Goal: Task Accomplishment & Management: Manage account settings

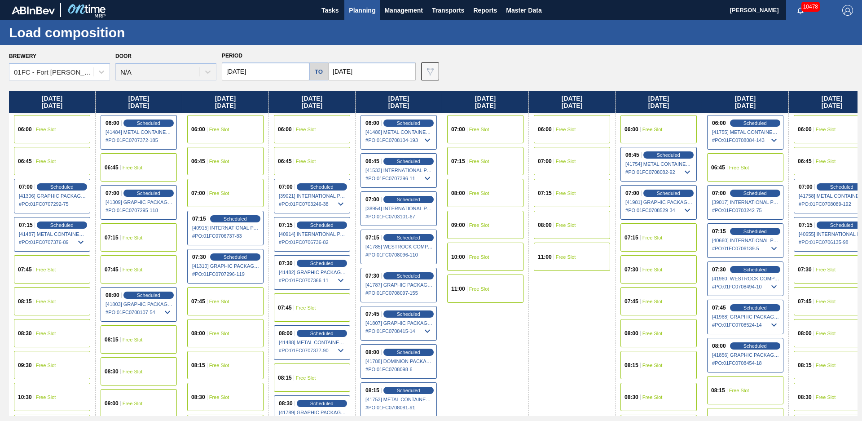
click at [520, 75] on div "Brewery 01FC - [GEOGRAPHIC_DATA][PERSON_NAME] Brewery Door N/A Period [DATE] to…" at bounding box center [433, 64] width 849 height 31
click at [467, 81] on div "Brewery 01FC - [GEOGRAPHIC_DATA][PERSON_NAME] Brewery Door N/A Period [DATE] to…" at bounding box center [431, 232] width 862 height 375
click at [347, 10] on button "Planning" at bounding box center [361, 10] width 35 height 20
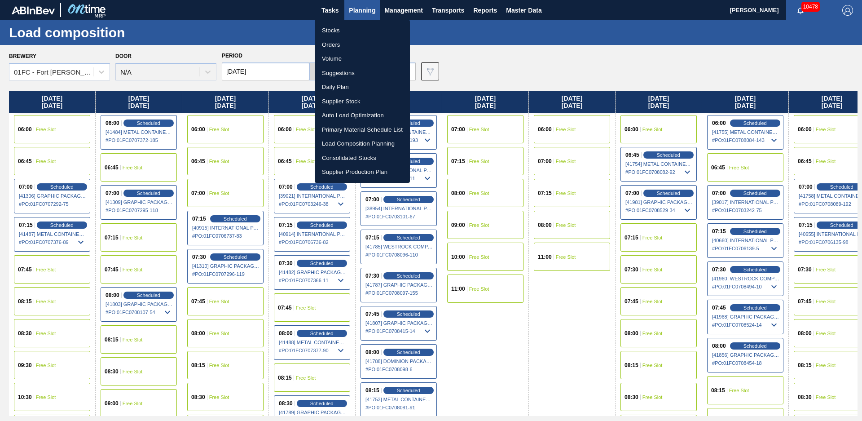
click at [342, 29] on li "Stocks" at bounding box center [362, 30] width 95 height 14
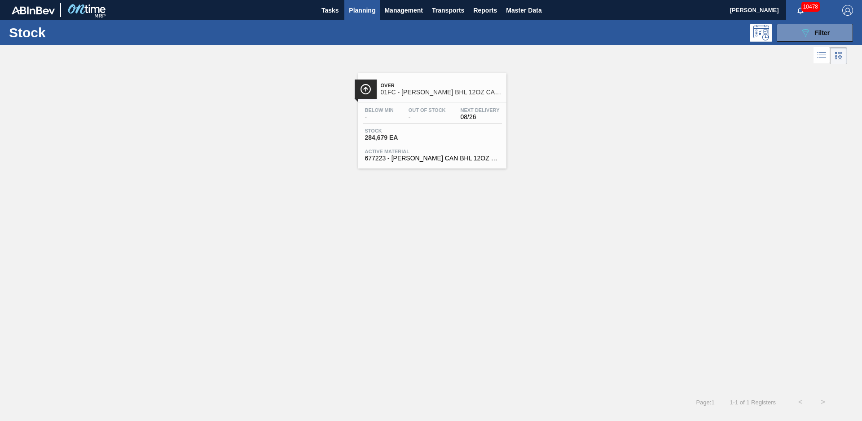
click at [367, 244] on div "Over 01FC - [PERSON_NAME] BHL 12OZ CAN TWNSTK 30/12 CAN CAN OUTDOOR PROMO Below…" at bounding box center [431, 228] width 862 height 324
click at [786, 40] on button "089F7B8B-B2A5-4AFE-B5C0-19BA573D28AC Filter" at bounding box center [815, 33] width 76 height 18
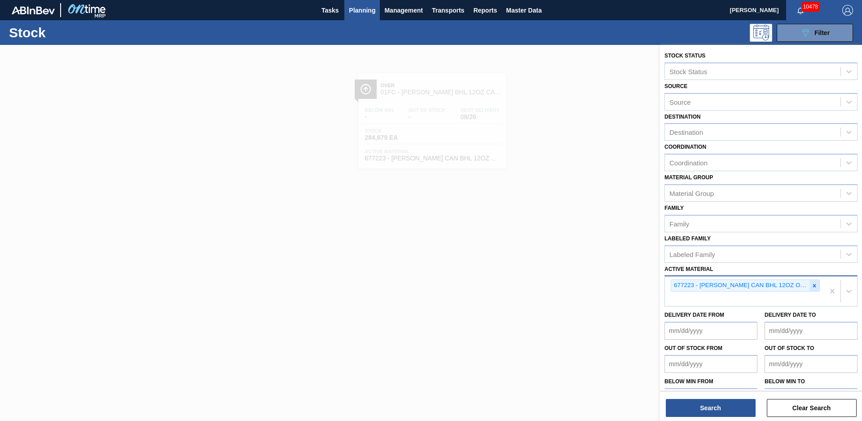
click at [815, 286] on icon at bounding box center [814, 285] width 6 height 6
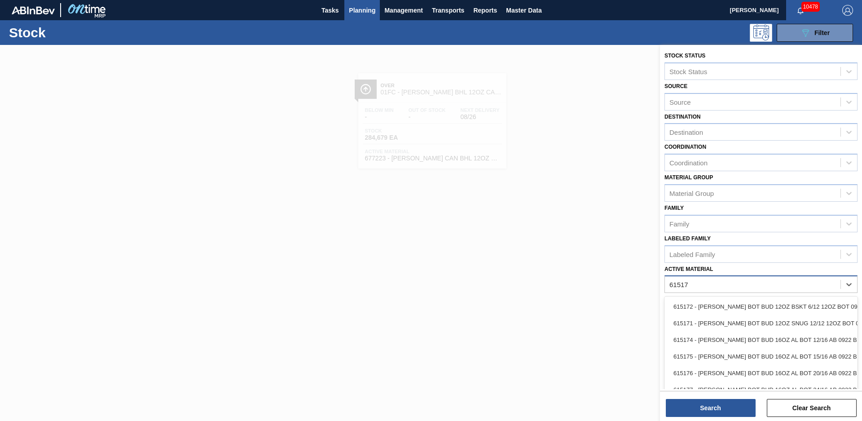
type Material "615171"
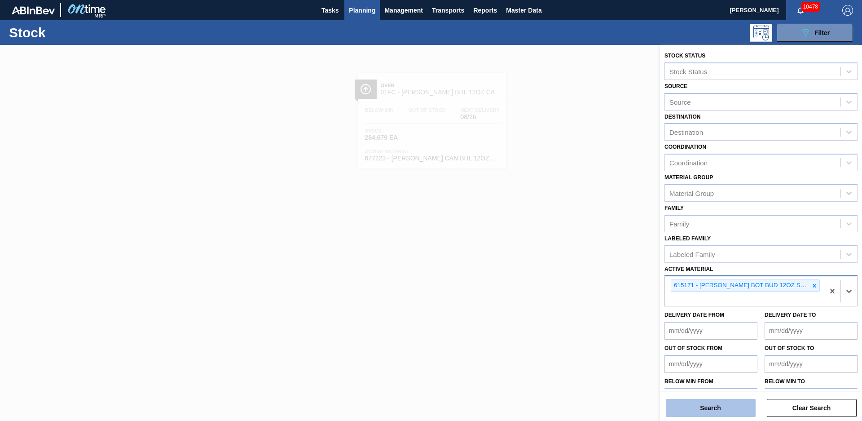
click at [747, 405] on button "Search" at bounding box center [711, 408] width 90 height 18
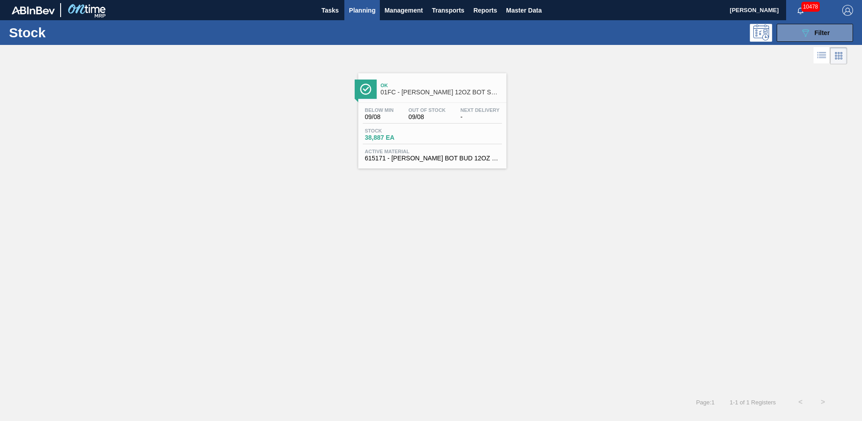
click at [445, 88] on span "Ok" at bounding box center [441, 85] width 121 height 5
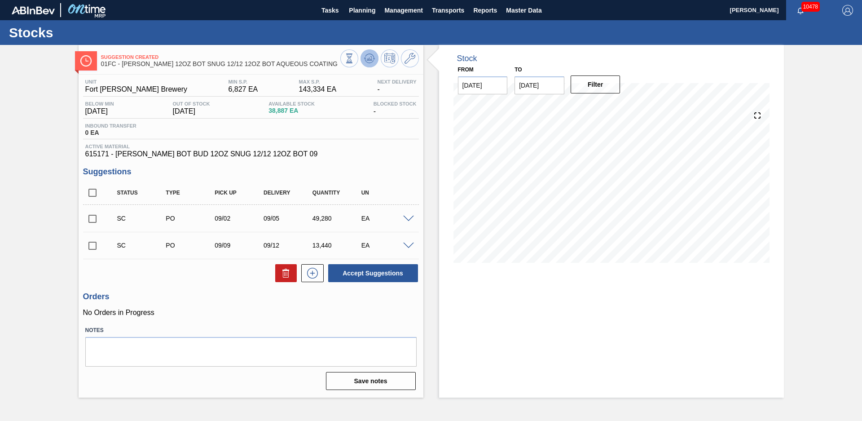
click at [368, 62] on icon at bounding box center [369, 58] width 11 height 11
click at [558, 82] on input "[DATE]" at bounding box center [540, 85] width 50 height 18
click at [615, 106] on button "Next Month" at bounding box center [615, 107] width 6 height 6
click at [614, 106] on button "Next Month" at bounding box center [615, 107] width 6 height 6
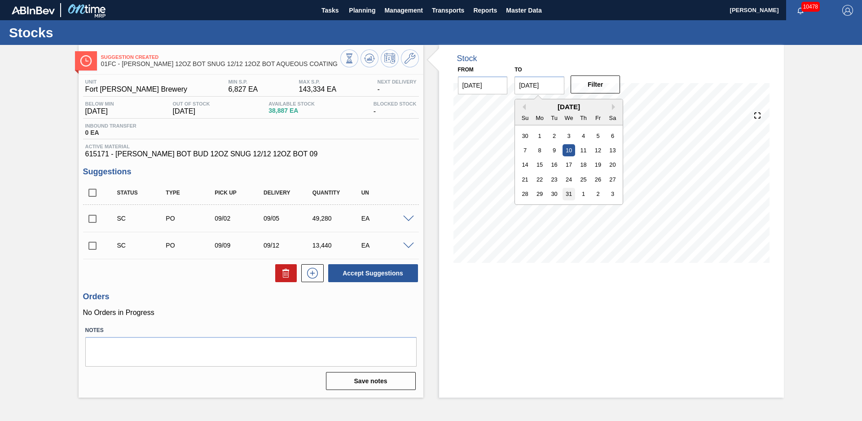
click at [569, 196] on div "31" at bounding box center [569, 194] width 12 height 12
type input "[DATE]"
click at [587, 88] on button "Filter" at bounding box center [596, 84] width 50 height 18
click at [30, 164] on div "Suggestion Created 01FC - [PERSON_NAME] 12OZ BOT SNUG 12/12 12OZ BOT AQUEOUS CO…" at bounding box center [431, 221] width 862 height 352
click at [825, 211] on div "Suggestion Created 01FC - [PERSON_NAME] 12OZ BOT SNUG 12/12 12OZ BOT AQUEOUS CO…" at bounding box center [431, 221] width 862 height 352
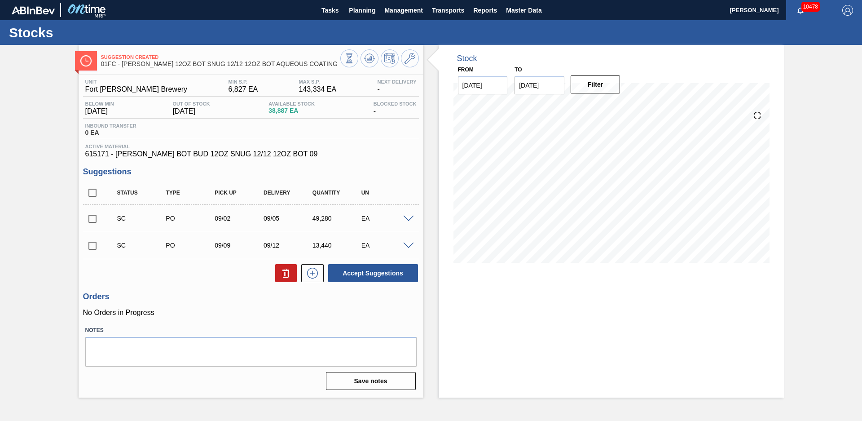
click at [62, 248] on div "Suggestion Created 01FC - [PERSON_NAME] 12OZ BOT SNUG 12/12 12OZ BOT AQUEOUS CO…" at bounding box center [431, 221] width 862 height 352
click at [793, 185] on div "Suggestion Created 01FC - [PERSON_NAME] 12OZ BOT SNUG 12/12 12OZ BOT AQUEOUS CO…" at bounding box center [431, 221] width 862 height 352
drag, startPoint x: 811, startPoint y: 153, endPoint x: 804, endPoint y: 151, distance: 7.4
click at [811, 152] on div "Suggestion Created 01FC - [PERSON_NAME] 12OZ BOT SNUG 12/12 12OZ BOT AQUEOUS CO…" at bounding box center [431, 221] width 862 height 352
click at [432, 138] on div "Stock From [DATE] to [DATE] Filter 08/27 Stock Projection 24,088 SAP Planning 1…" at bounding box center [603, 221] width 361 height 352
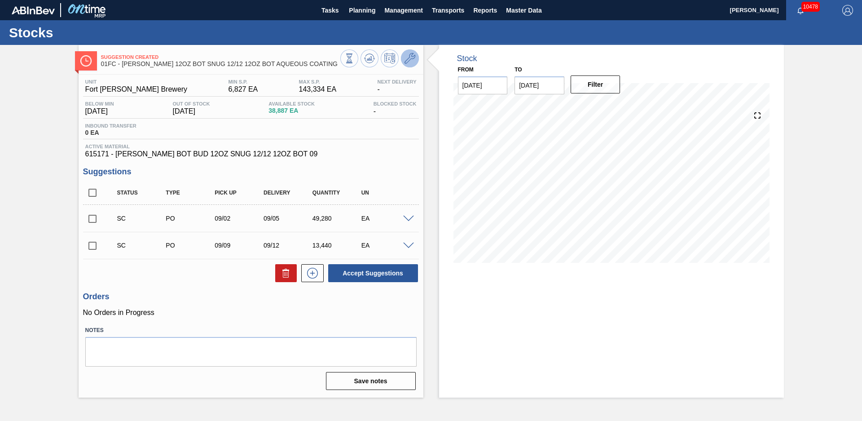
click at [411, 59] on icon at bounding box center [410, 58] width 11 height 11
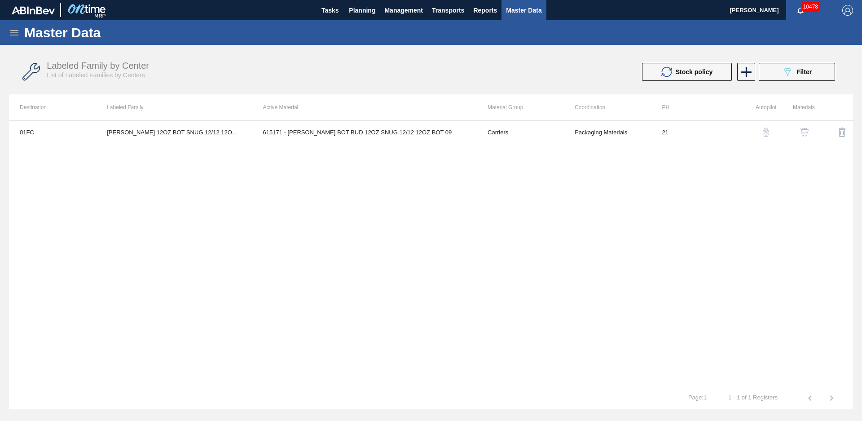
click at [726, 188] on div "01FC [PERSON_NAME] 12OZ BOT SNUG 12/12 12OZ BOT AQUEOUS COATING 615171 - [PERSO…" at bounding box center [431, 253] width 844 height 266
click at [765, 131] on img "button" at bounding box center [765, 132] width 9 height 9
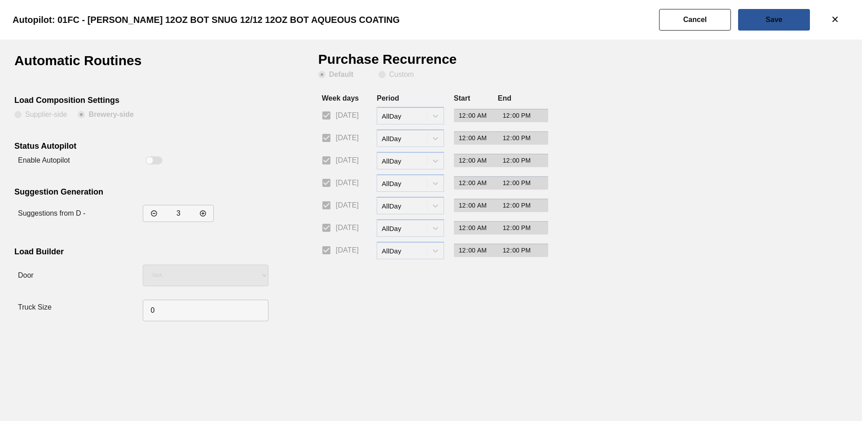
click at [273, 248] on div "Automatic Routines Load Composition Settings Supplier-side Brewery-side Status …" at bounding box center [166, 189] width 304 height 271
click at [697, 23] on button "Cancel" at bounding box center [695, 20] width 72 height 22
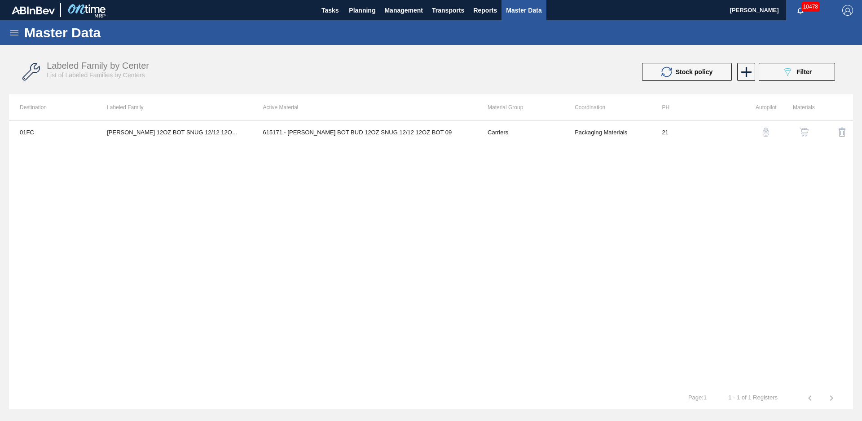
click at [684, 48] on div "Master Data General Materials Group and Families Coordinations and Users Suppli…" at bounding box center [431, 214] width 862 height 389
click at [685, 49] on div "Master Data General Materials Group and Families Coordinations and Users Suppli…" at bounding box center [431, 214] width 862 height 389
click at [681, 54] on div "Labeled Family by Center List of Labeled Families by Centers Stock policy 089F7…" at bounding box center [431, 71] width 844 height 45
click at [805, 133] on img "button" at bounding box center [804, 132] width 9 height 9
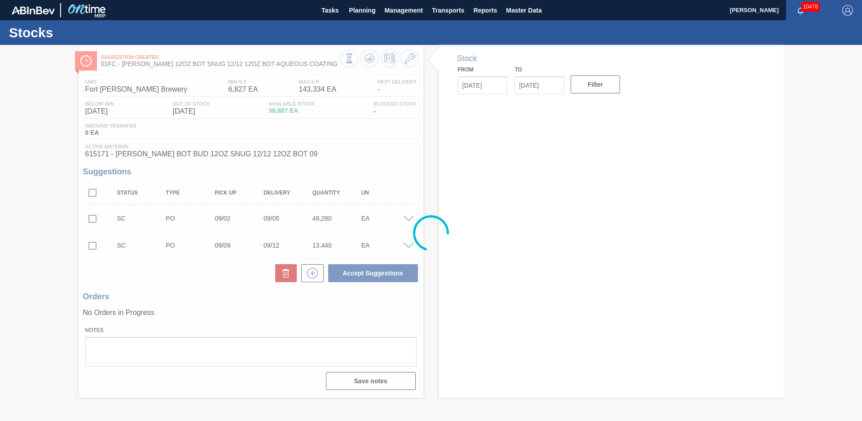
type input "[DATE]"
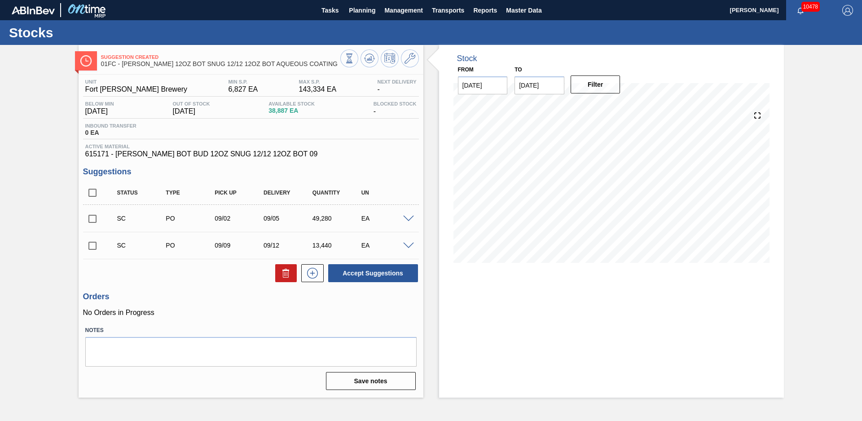
click at [432, 146] on div "Stock From [DATE] to [DATE] Filter" at bounding box center [603, 221] width 361 height 352
click at [809, 209] on div "Suggestion Created 01FC - [PERSON_NAME] 12OZ BOT SNUG 12/12 12OZ BOT AQUEOUS CO…" at bounding box center [431, 221] width 862 height 352
click at [660, 324] on div "Stock From [DATE] to [DATE] Filter 09/15 Stock Projection 20,211 SAP Planning 1…" at bounding box center [611, 221] width 345 height 352
click at [642, 326] on div "Stock From [DATE] to [DATE] Filter 09/15 Stock Projection 20,211 SAP Planning 1…" at bounding box center [611, 221] width 345 height 352
click at [670, 305] on div "Stock From [DATE] to [DATE] Filter 09/13 Stock Projection 35,010 SAP Planning 0…" at bounding box center [611, 221] width 345 height 352
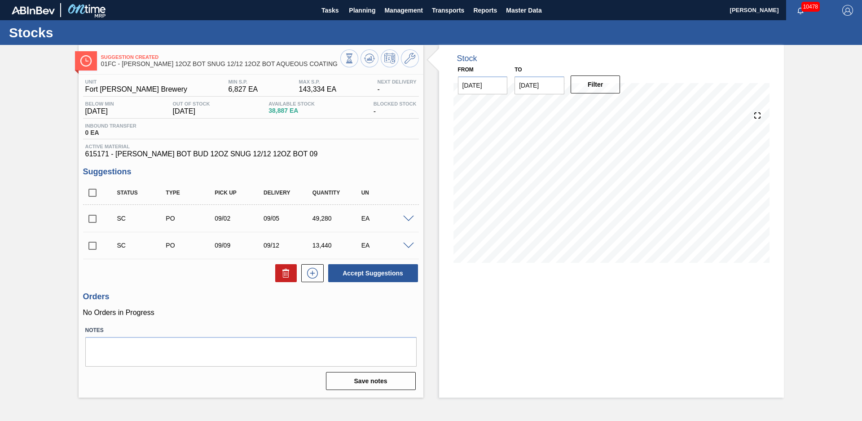
click at [807, 218] on div "Suggestion Created 01FC - [PERSON_NAME] 12OZ BOT SNUG 12/12 12OZ BOT AQUEOUS CO…" at bounding box center [431, 221] width 862 height 352
click at [783, 187] on div "Stock From [DATE] to [DATE] Filter 09/17 Stock Projection 20,211 SAP Planning 0…" at bounding box center [611, 160] width 345 height 231
click at [90, 221] on input "checkbox" at bounding box center [92, 218] width 19 height 19
click at [344, 273] on button "Accept Suggestions" at bounding box center [373, 273] width 90 height 18
checkbox input "false"
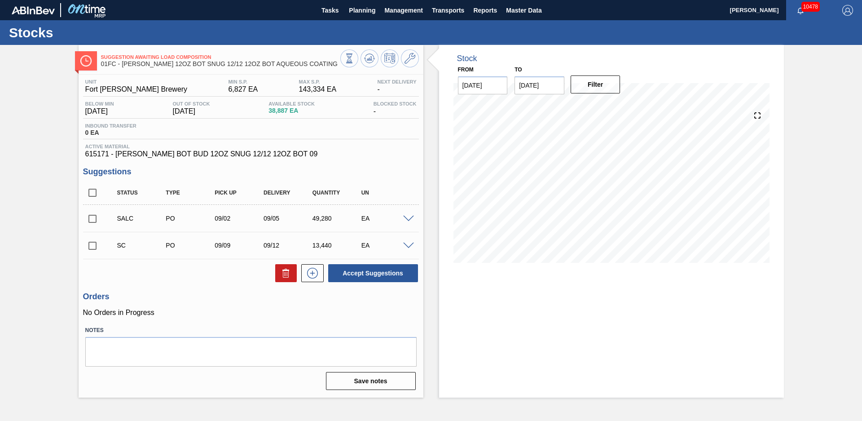
click at [437, 169] on div "Stock From [DATE] to [DATE] Filter 09/01 Stock Projection 24,088 SAP Planning 0…" at bounding box center [603, 221] width 361 height 352
click at [354, 9] on span "Planning" at bounding box center [362, 10] width 26 height 11
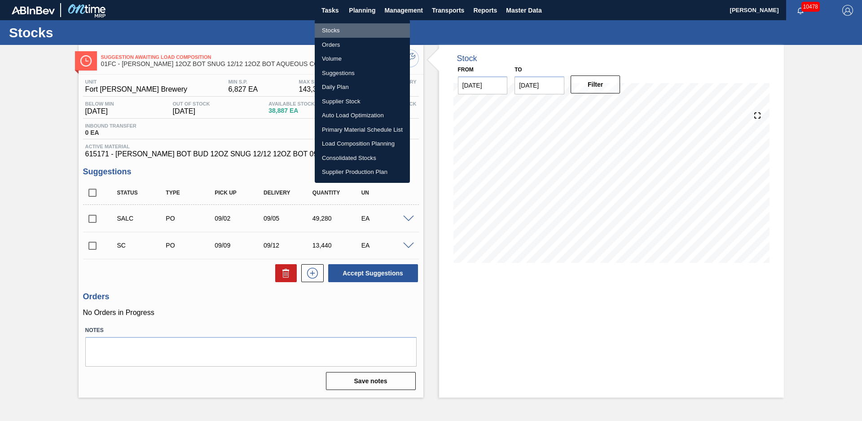
click at [341, 32] on li "Stocks" at bounding box center [362, 30] width 95 height 14
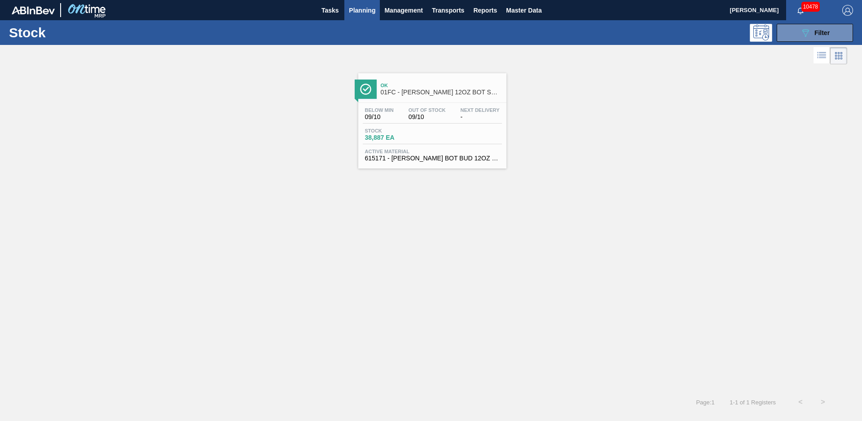
click at [248, 232] on div "Ok 01FC - [PERSON_NAME] 12OZ BOT SNUG 12/12 12OZ BOT AQUEOUS COATING Below Min …" at bounding box center [431, 228] width 862 height 324
drag, startPoint x: 237, startPoint y: 132, endPoint x: 170, endPoint y: 50, distance: 105.9
click at [237, 132] on div "Ok 01FC - [PERSON_NAME] 12OZ BOT SNUG 12/12 12OZ BOT AQUEOUS COATING Below Min …" at bounding box center [431, 117] width 862 height 102
click at [791, 43] on div "Stock 089F7B8B-B2A5-4AFE-B5C0-19BA573D28AC Filter" at bounding box center [431, 32] width 862 height 25
click at [791, 40] on button "089F7B8B-B2A5-4AFE-B5C0-19BA573D28AC Filter" at bounding box center [815, 33] width 76 height 18
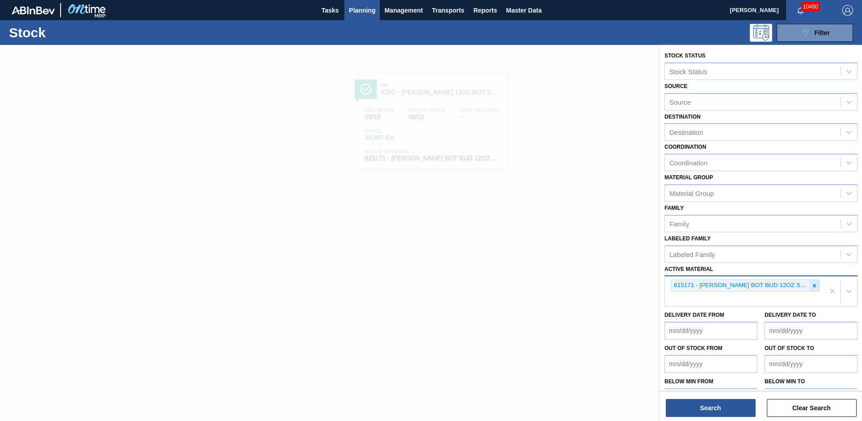
click at [814, 286] on icon at bounding box center [814, 285] width 6 height 6
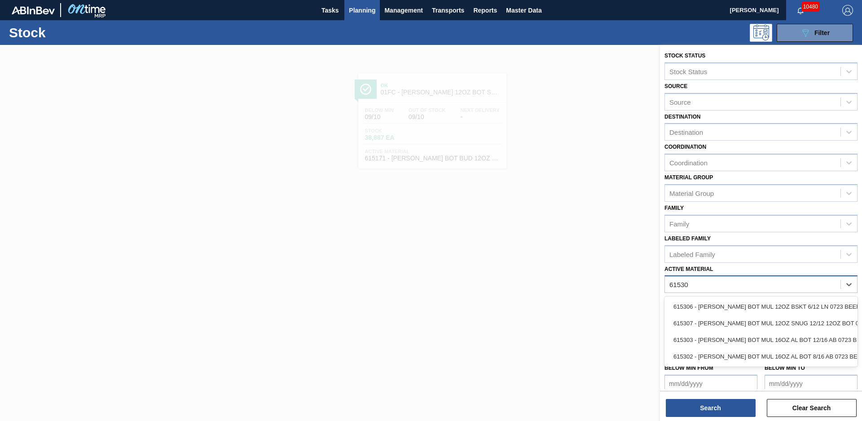
type Material "615307"
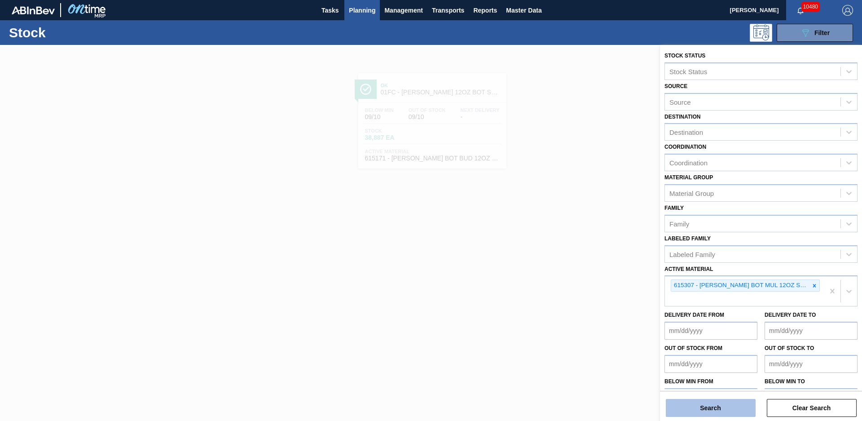
click at [751, 412] on button "Search" at bounding box center [711, 408] width 90 height 18
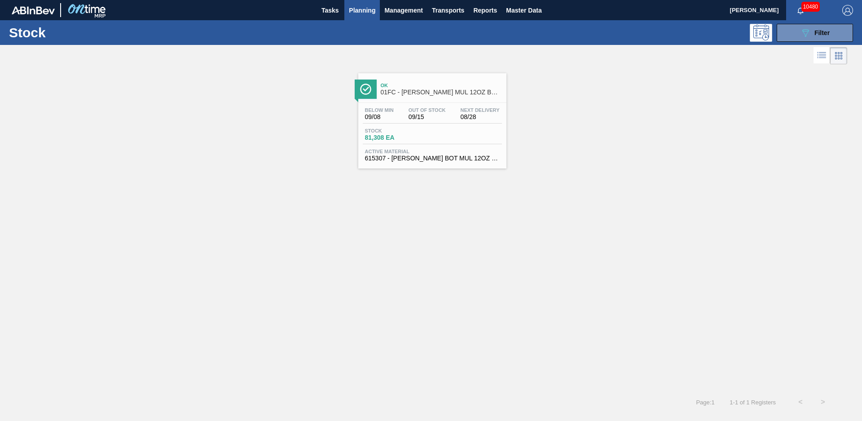
click at [446, 95] on span "01FC - [PERSON_NAME] MUL 12OZ BOT SNUG 12/12 12OZ BOT AQUEOUS COATING" at bounding box center [441, 92] width 121 height 7
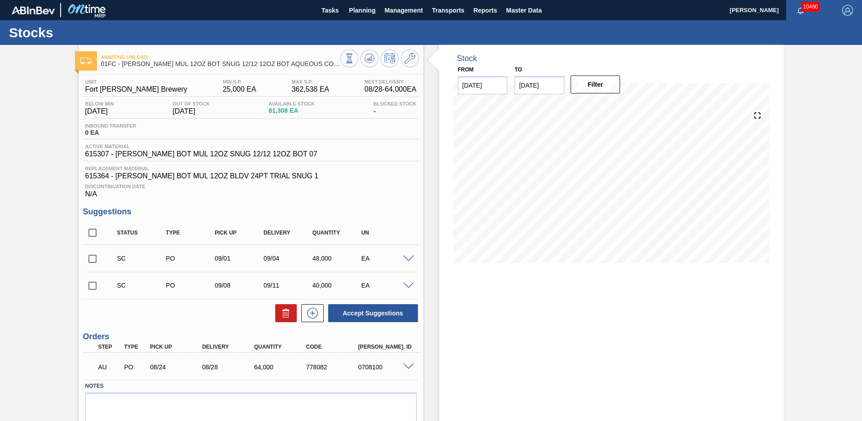
click at [431, 114] on div "Stock From [DATE] to [DATE] Filter" at bounding box center [603, 249] width 361 height 408
click at [370, 62] on icon at bounding box center [369, 58] width 11 height 11
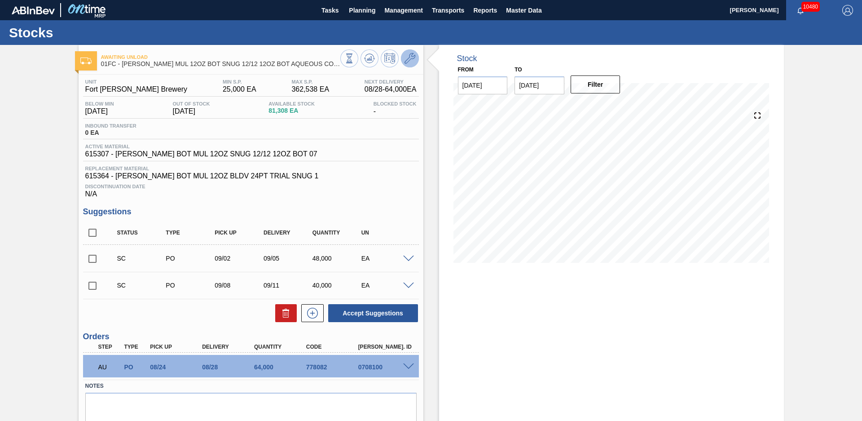
click at [412, 57] on icon at bounding box center [410, 58] width 11 height 11
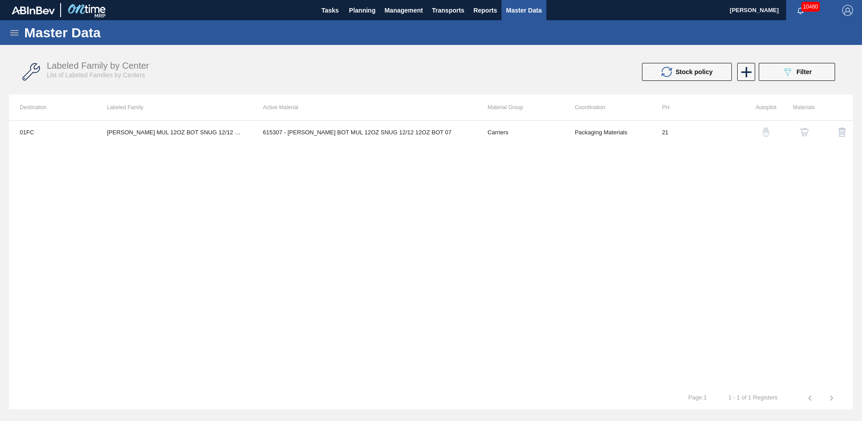
click at [766, 131] on img "button" at bounding box center [765, 132] width 9 height 9
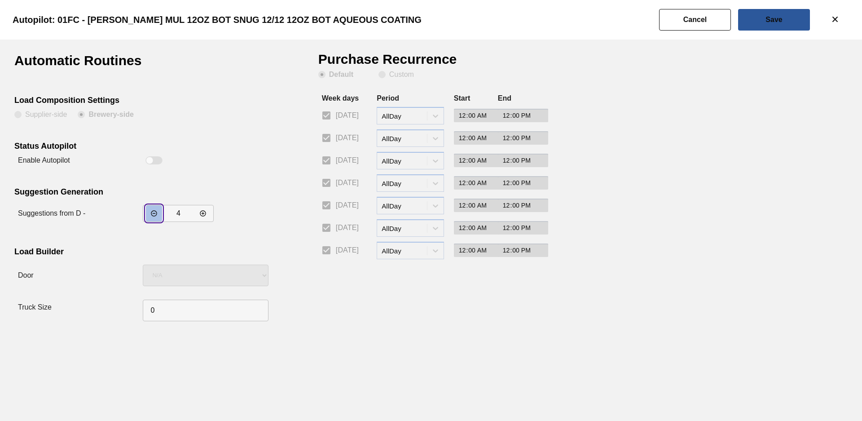
click at [152, 215] on icon "incrementar valor" at bounding box center [154, 213] width 6 height 6
type input "3"
click at [755, 22] on button "Save" at bounding box center [774, 20] width 72 height 22
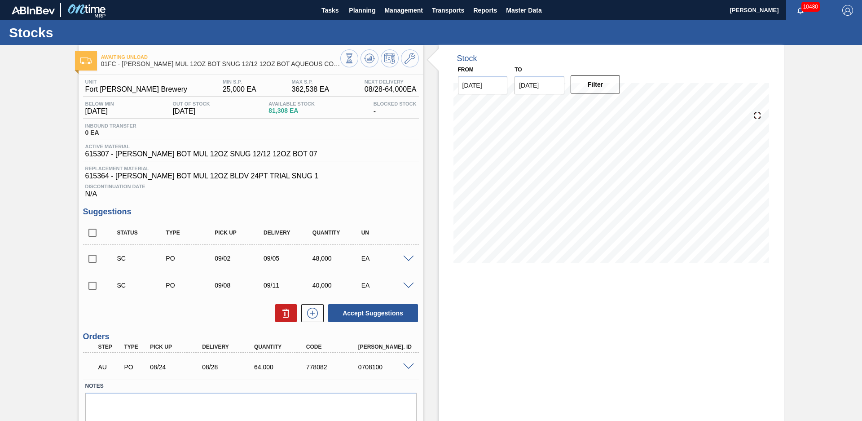
click at [435, 161] on div "Stock From [DATE] to [DATE] Filter" at bounding box center [603, 249] width 361 height 408
click at [371, 61] on icon at bounding box center [369, 58] width 11 height 11
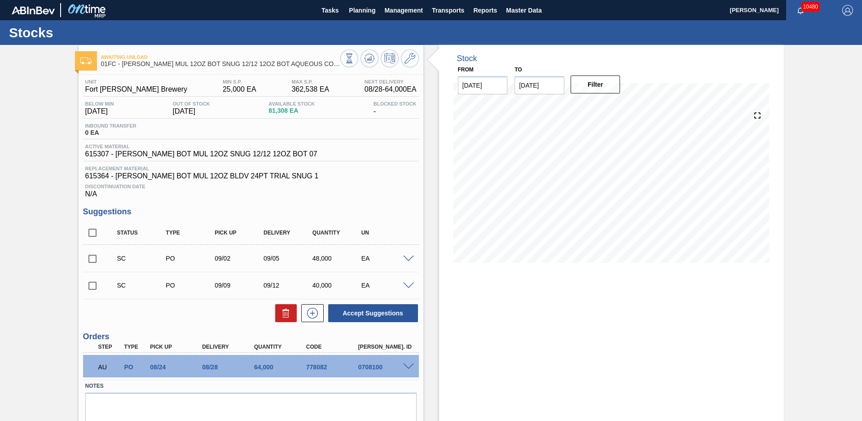
click at [434, 220] on div "Stock From [DATE] to [DATE] Filter" at bounding box center [603, 249] width 361 height 408
click at [99, 255] on input "checkbox" at bounding box center [92, 258] width 19 height 19
click at [392, 323] on div "Unit Fort [PERSON_NAME] Brewery MIN S.P. 25,000 EA MAX S.P. 362,538 EA Next Del…" at bounding box center [251, 262] width 345 height 374
click at [391, 317] on button "Accept Suggestions" at bounding box center [373, 313] width 90 height 18
checkbox input "false"
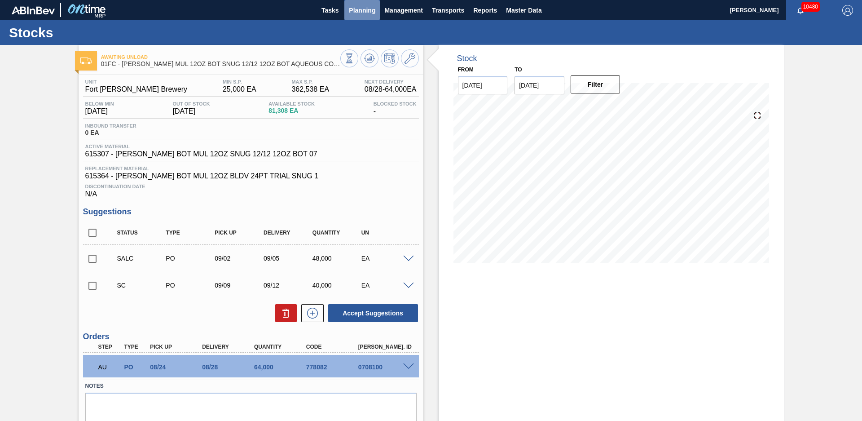
click at [361, 7] on span "Planning" at bounding box center [362, 10] width 26 height 11
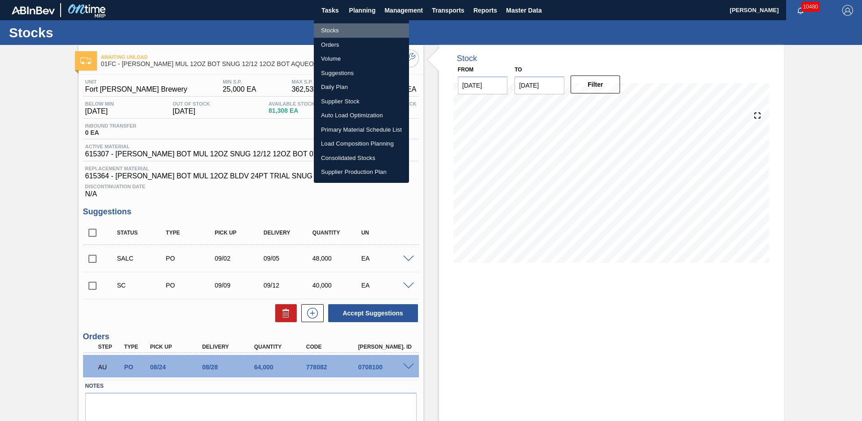
click at [333, 28] on li "Stocks" at bounding box center [361, 30] width 95 height 14
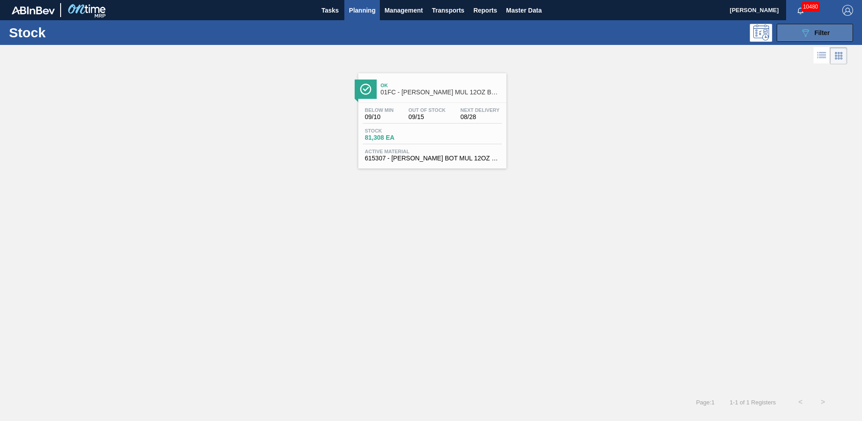
click at [822, 35] on span "Filter" at bounding box center [821, 32] width 15 height 7
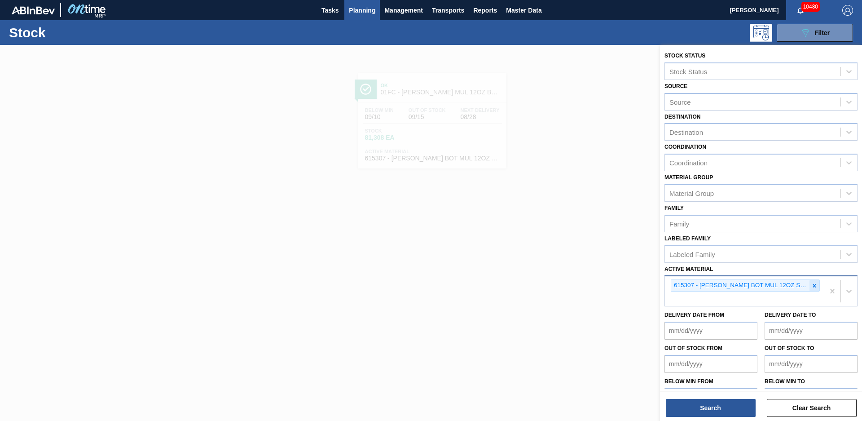
click at [815, 288] on icon at bounding box center [814, 285] width 6 height 6
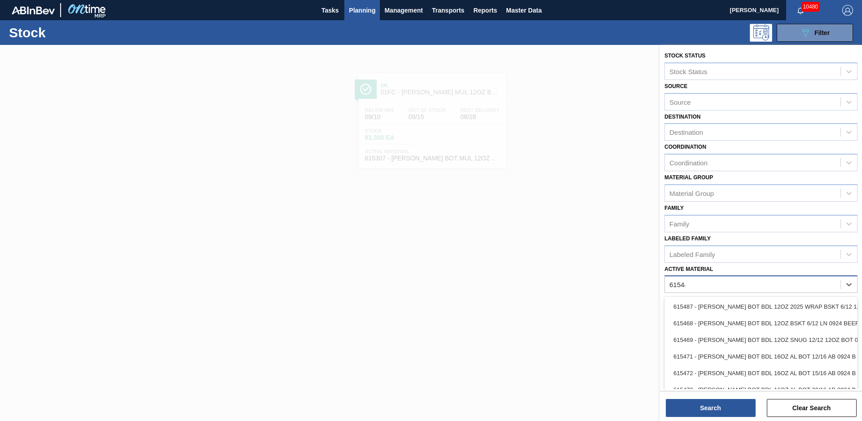
type Material "615449"
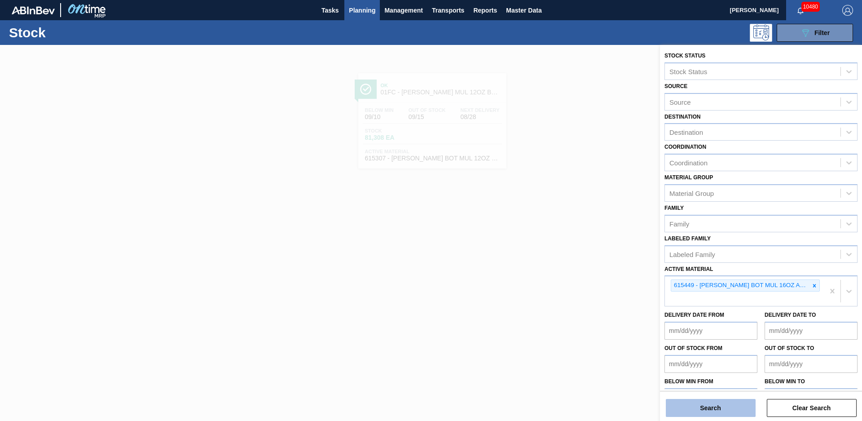
click at [719, 406] on button "Search" at bounding box center [711, 408] width 90 height 18
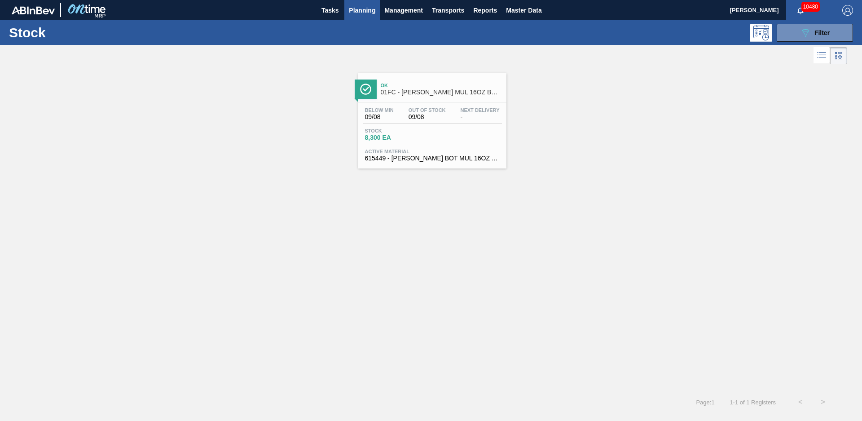
click at [431, 89] on span "01FC - [PERSON_NAME] MUL 16OZ BOT AL BOT 8/16 AB" at bounding box center [441, 92] width 121 height 7
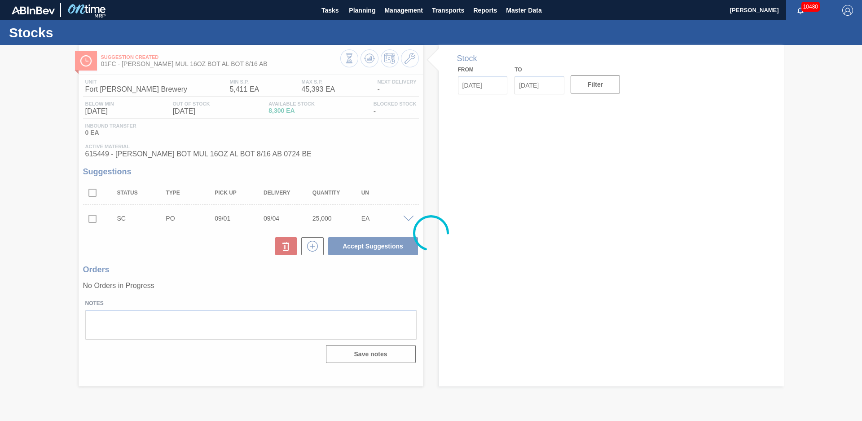
type input "[DATE]"
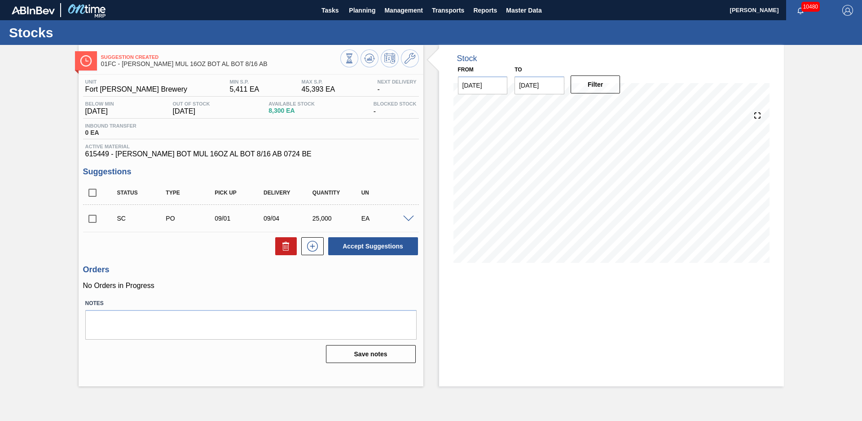
click at [428, 90] on div "Stock From [DATE] to [DATE] Filter" at bounding box center [603, 215] width 361 height 341
click at [368, 64] on button at bounding box center [370, 58] width 18 height 18
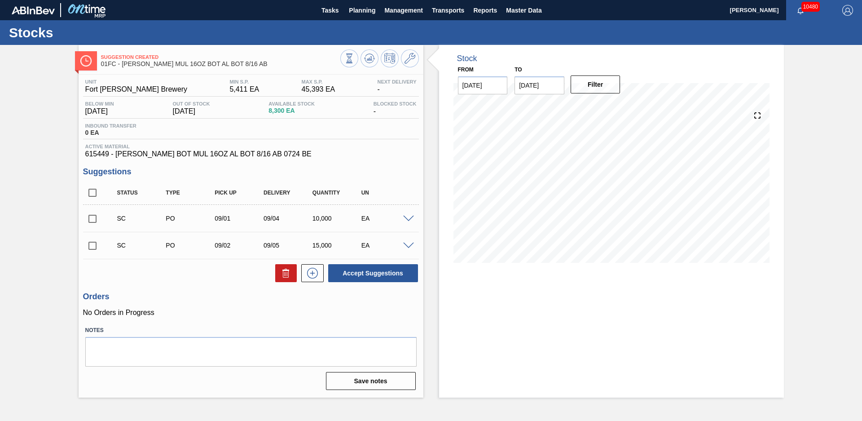
click at [65, 207] on div "Suggestion Created 01FC - [PERSON_NAME] MUL 16OZ BOT AL BOT 8/16 AB Unit Fort […" at bounding box center [431, 221] width 862 height 352
click at [95, 194] on input "checkbox" at bounding box center [92, 192] width 19 height 19
checkbox input "true"
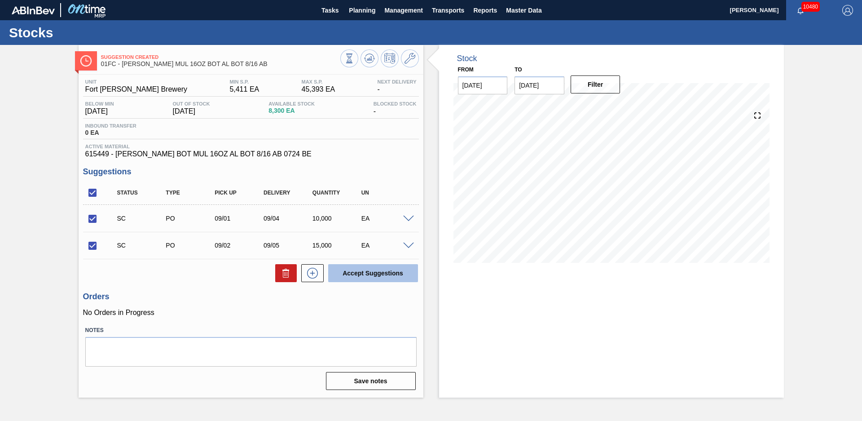
click at [363, 279] on button "Accept Suggestions" at bounding box center [373, 273] width 90 height 18
checkbox input "false"
click at [363, 8] on span "Planning" at bounding box center [362, 10] width 26 height 11
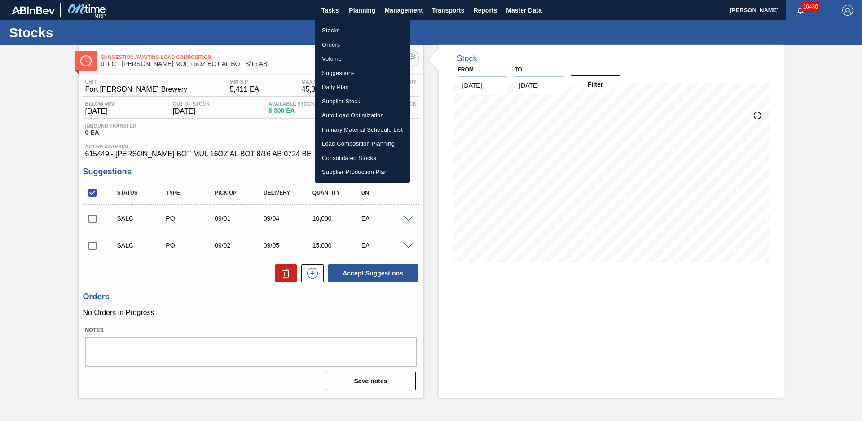
click at [355, 25] on li "Stocks" at bounding box center [362, 30] width 95 height 14
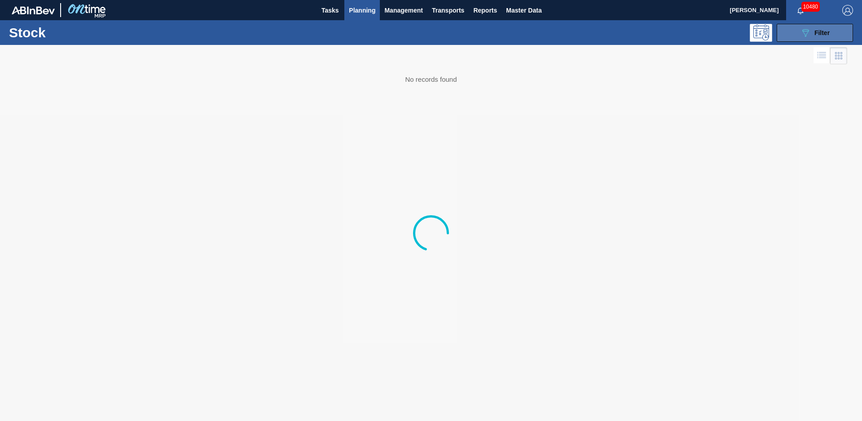
click at [849, 35] on button "089F7B8B-B2A5-4AFE-B5C0-19BA573D28AC Filter" at bounding box center [815, 33] width 76 height 18
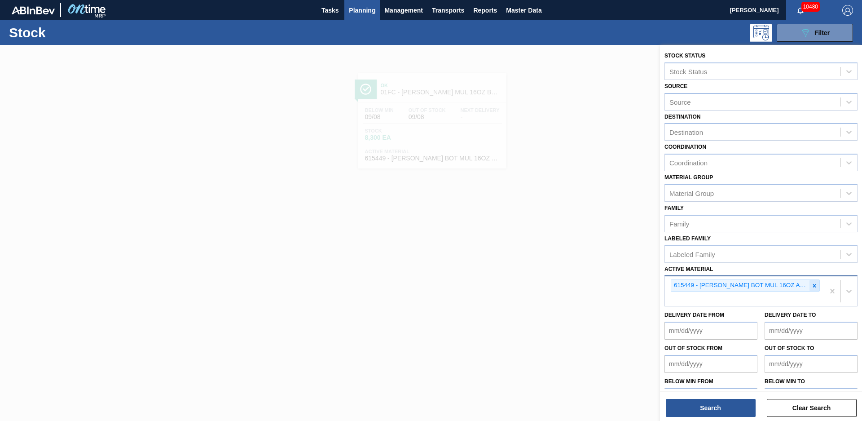
click at [812, 290] on div at bounding box center [814, 285] width 10 height 11
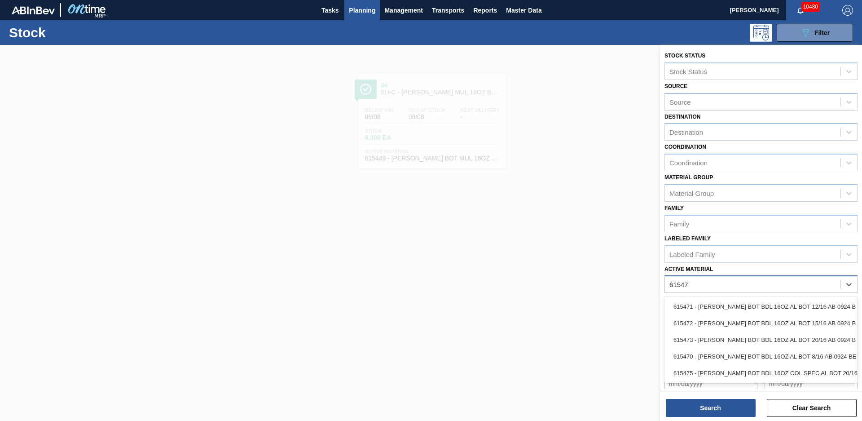
type Material "615470"
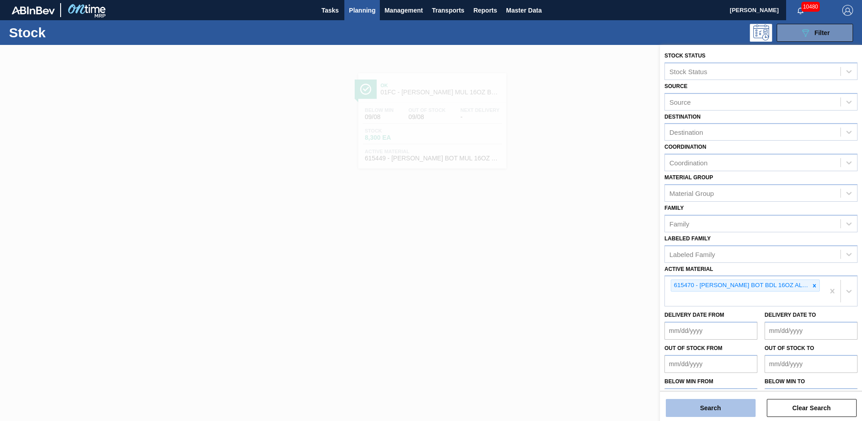
click at [739, 404] on button "Search" at bounding box center [711, 408] width 90 height 18
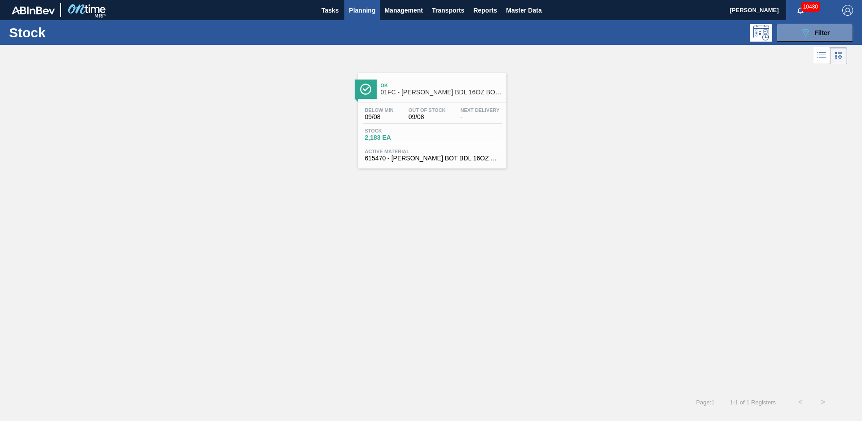
click at [440, 89] on span "01FC - [PERSON_NAME] BDL 16OZ BOT AL BOT 8/16" at bounding box center [441, 92] width 121 height 7
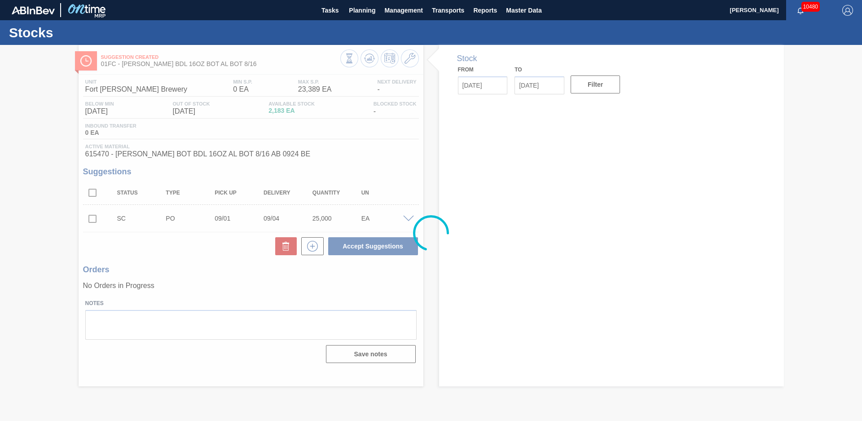
type input "[DATE]"
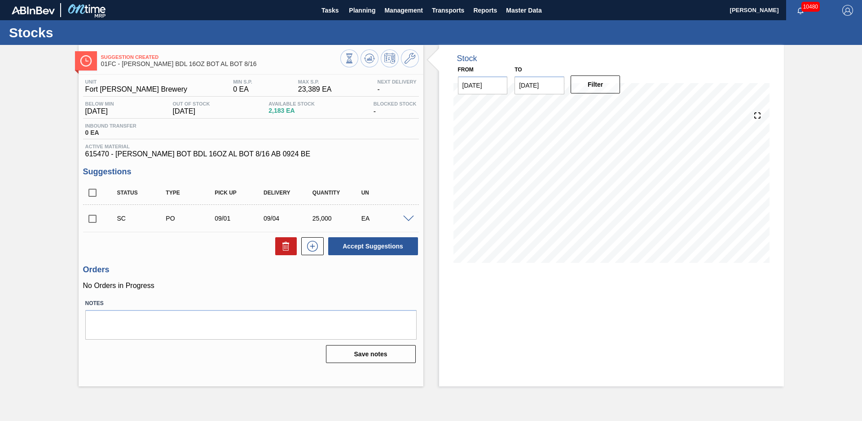
click at [428, 145] on div "Stock From [DATE] to [DATE] Filter" at bounding box center [603, 215] width 361 height 341
click at [368, 60] on icon at bounding box center [369, 58] width 6 height 4
click at [431, 114] on div "Stock From [DATE] to [DATE] Filter" at bounding box center [603, 215] width 361 height 341
click at [92, 218] on input "checkbox" at bounding box center [92, 218] width 19 height 19
click at [365, 248] on button "Accept Suggestions" at bounding box center [373, 246] width 90 height 18
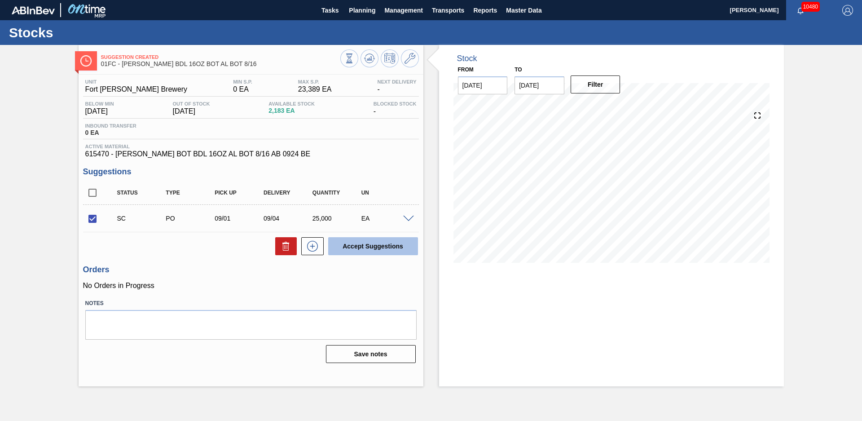
checkbox input "false"
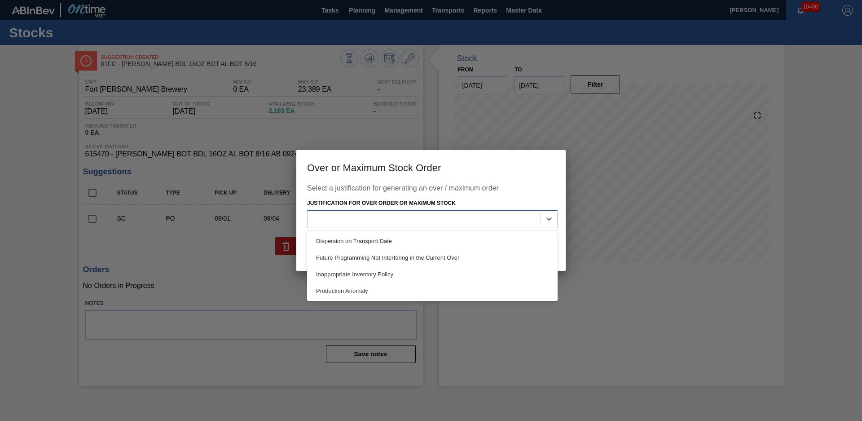
click at [538, 217] on div at bounding box center [424, 218] width 233 height 13
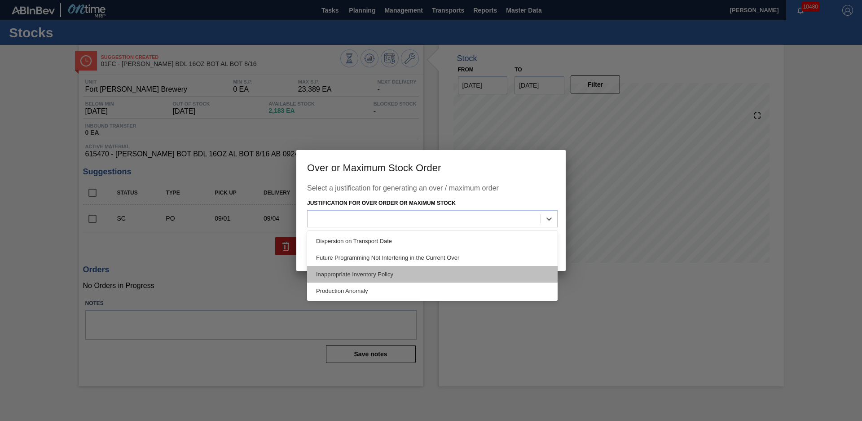
click at [357, 276] on div "Inappropriate Inventory Policy" at bounding box center [432, 274] width 251 height 17
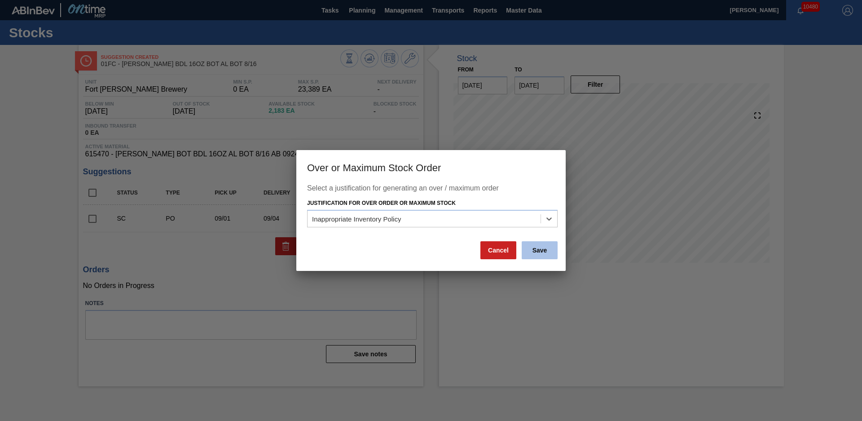
click at [530, 252] on button "Save" at bounding box center [540, 250] width 36 height 18
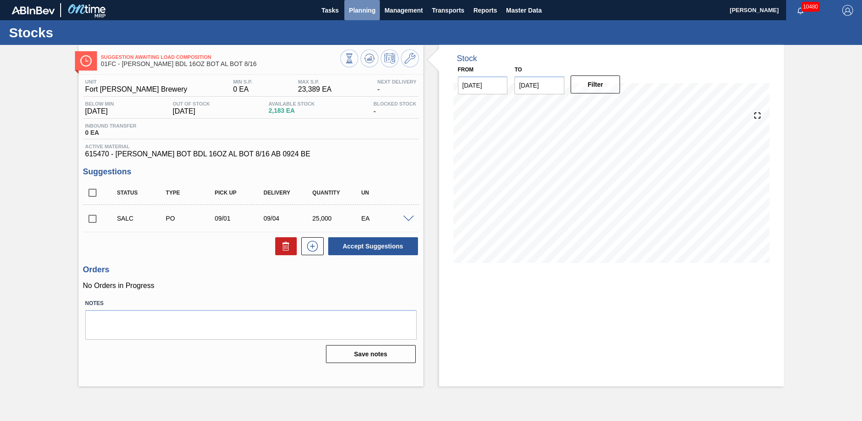
click at [369, 17] on button "Planning" at bounding box center [361, 10] width 35 height 20
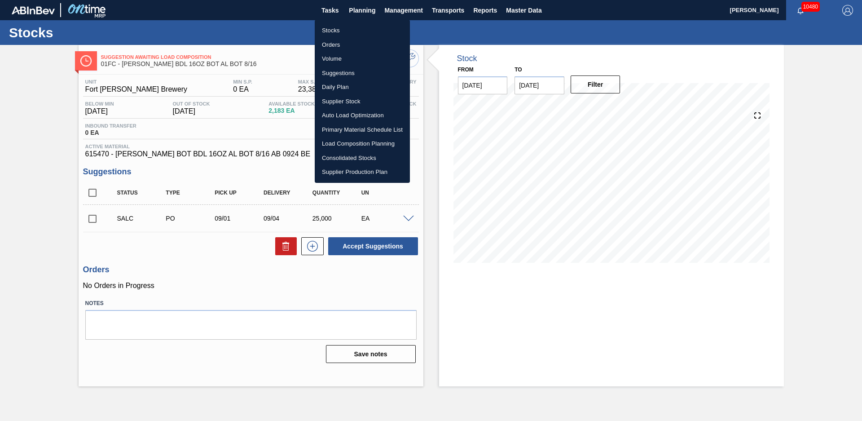
click at [320, 36] on li "Stocks" at bounding box center [362, 30] width 95 height 14
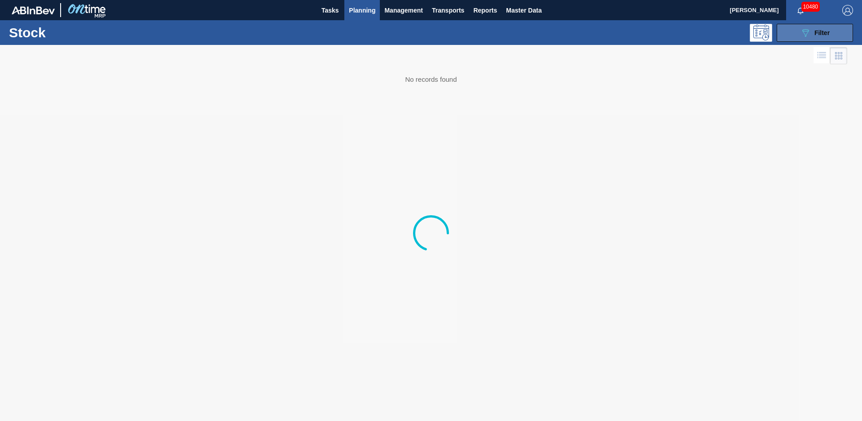
click at [832, 39] on button "089F7B8B-B2A5-4AFE-B5C0-19BA573D28AC Filter" at bounding box center [815, 33] width 76 height 18
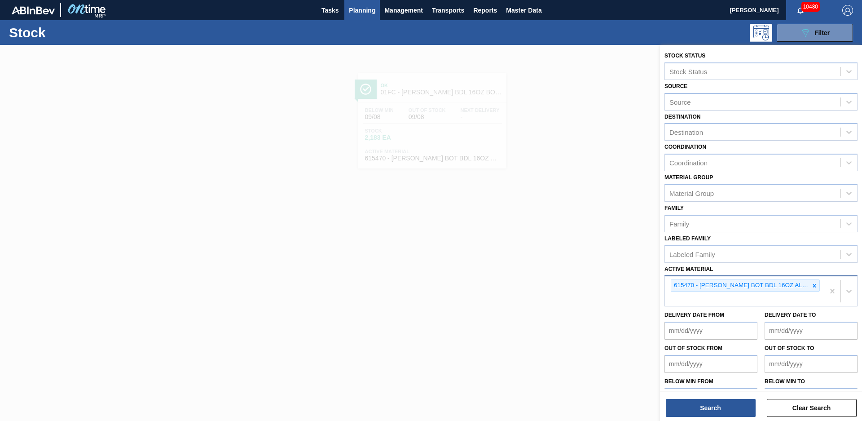
click at [811, 287] on icon at bounding box center [814, 285] width 6 height 6
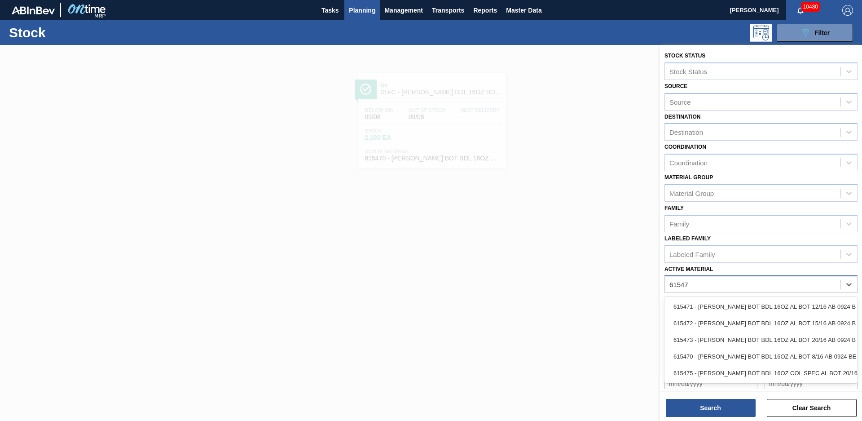
type Material "615471"
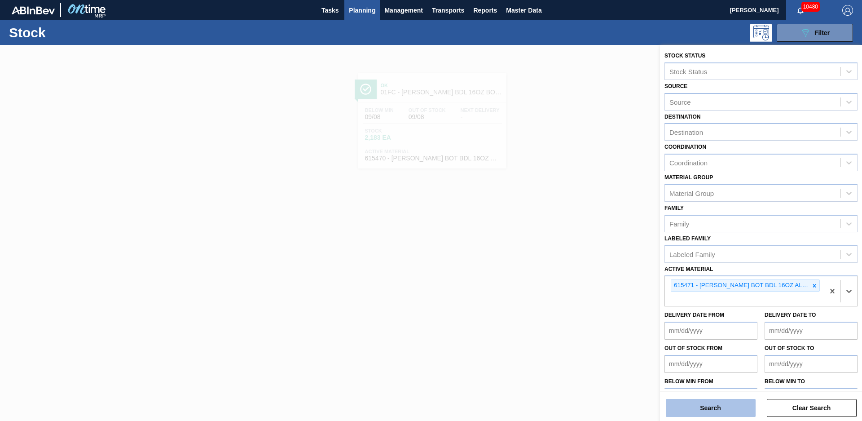
click at [732, 411] on button "Search" at bounding box center [711, 408] width 90 height 18
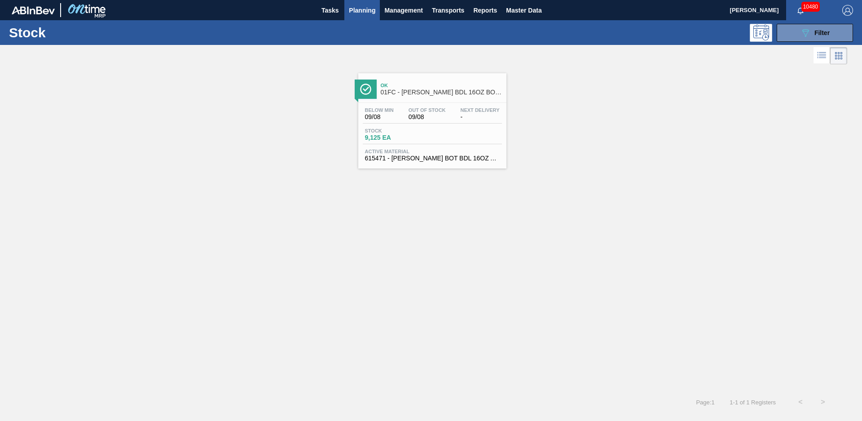
click at [439, 90] on span "01FC - [PERSON_NAME] BDL 16OZ BOT AL BOT 12/16" at bounding box center [441, 92] width 121 height 7
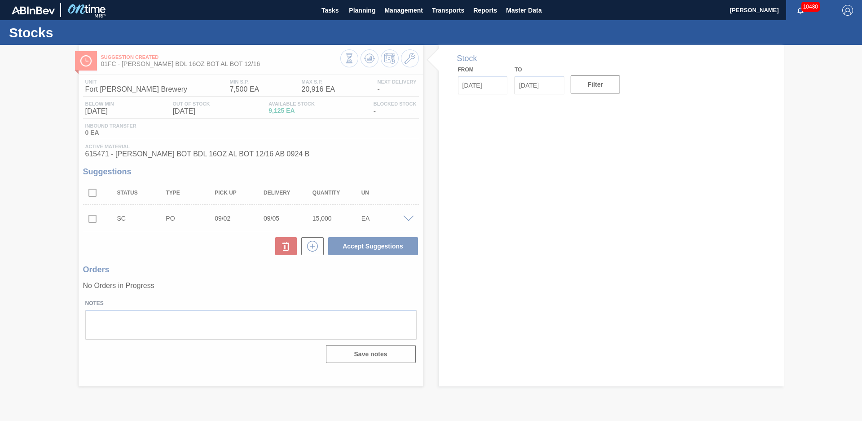
type input "[DATE]"
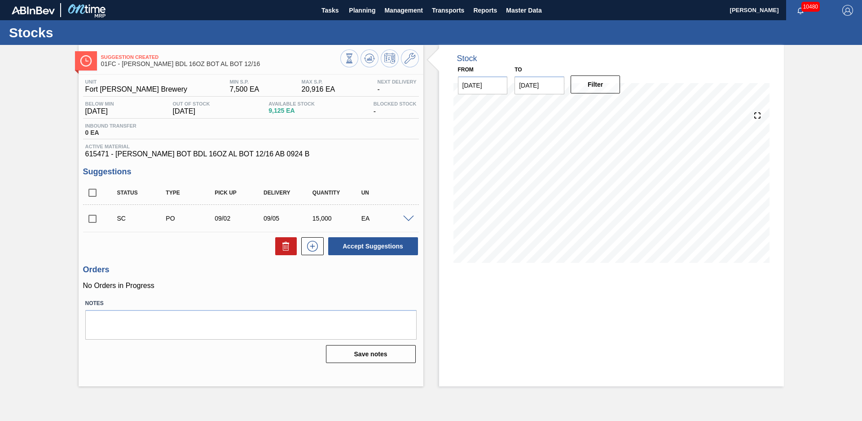
click at [61, 232] on div "Suggestion Created 01FC - [PERSON_NAME] BDL 16OZ BOT AL BOT 12/16 Unit Fort [PE…" at bounding box center [431, 215] width 862 height 341
click at [430, 122] on div "Stock From [DATE] to [DATE] Filter" at bounding box center [603, 215] width 361 height 341
click at [807, 173] on div "Suggestion Created 01FC - [PERSON_NAME] BDL 16OZ BOT AL BOT 12/16 Unit Fort [PE…" at bounding box center [431, 215] width 862 height 341
click at [427, 174] on div "Stock From [DATE] to [DATE] Filter 09/17 Stock Projection 7,537 SAP Planning 0 …" at bounding box center [603, 215] width 361 height 341
click at [407, 216] on span at bounding box center [408, 218] width 11 height 7
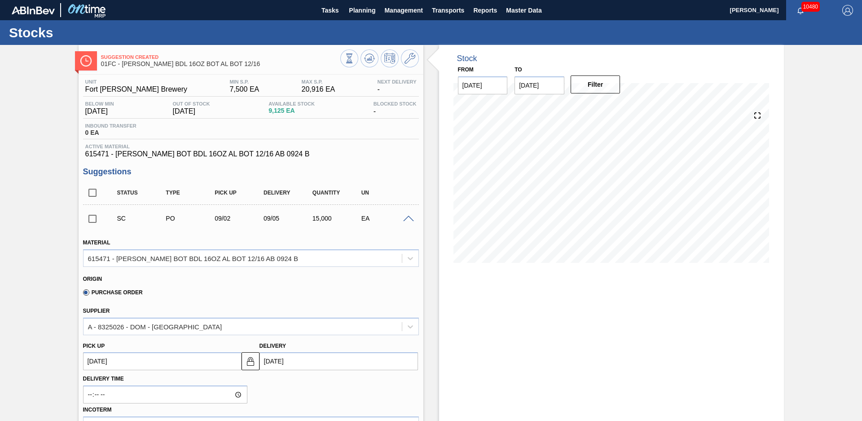
scroll to position [126, 0]
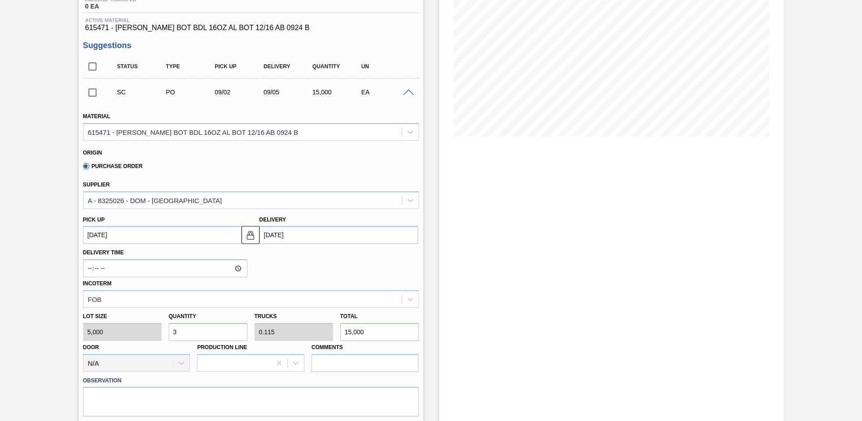
click at [128, 338] on div "Lot size 5,000 Quantity 3 Trucks 0.115 Total 15,000 Door N/A Production Line Co…" at bounding box center [250, 340] width 343 height 64
type input "2"
type input "0.077"
type input "10,000"
type input "2"
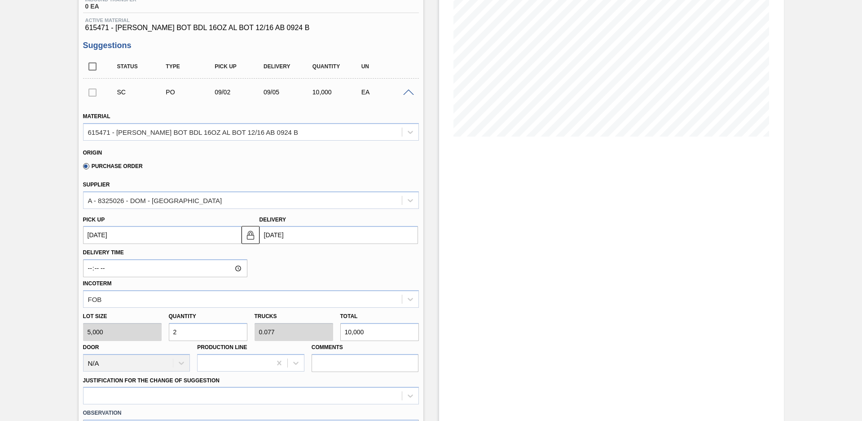
click at [268, 272] on div "Delivery Time Incoterm FOB" at bounding box center [250, 276] width 343 height 64
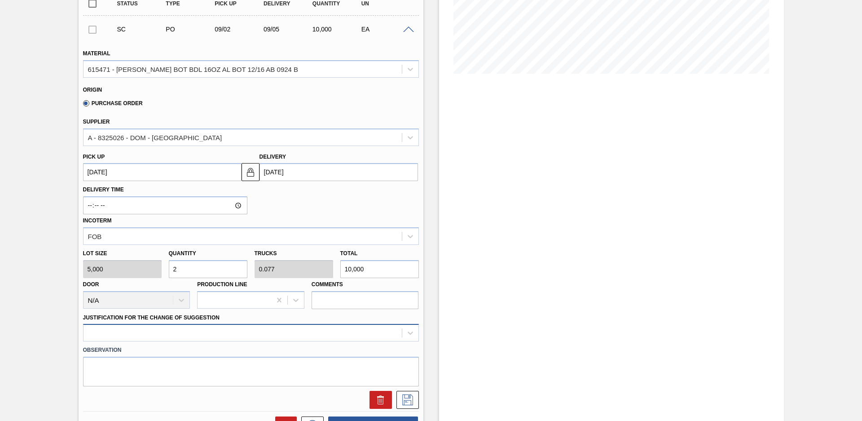
click at [248, 338] on div at bounding box center [251, 333] width 336 height 18
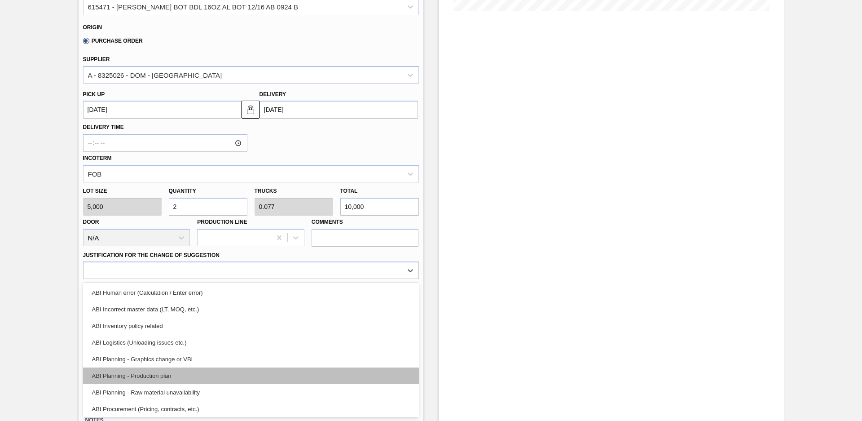
click at [175, 371] on div "ABI Planning - Production plan" at bounding box center [251, 375] width 336 height 17
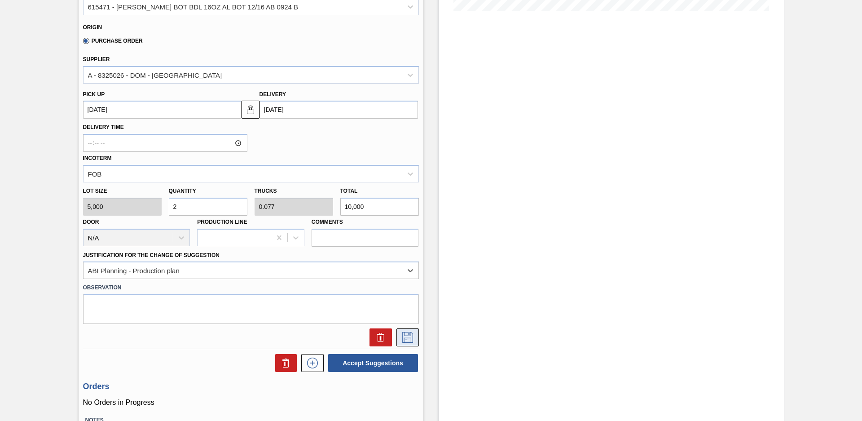
click at [411, 334] on icon at bounding box center [407, 337] width 14 height 11
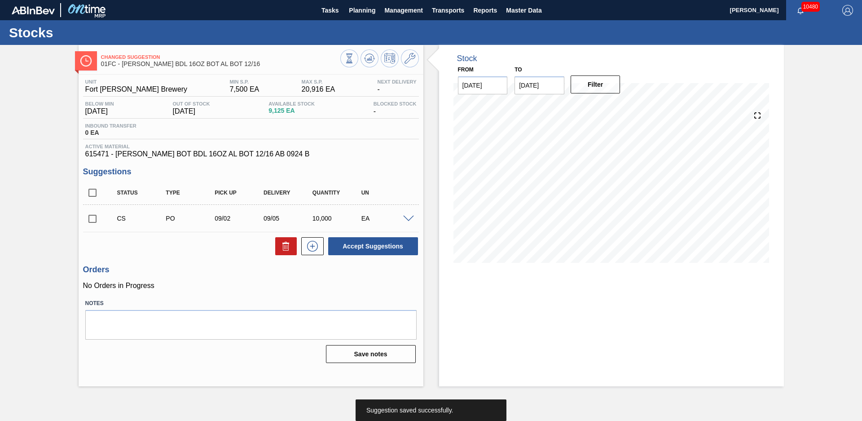
scroll to position [0, 0]
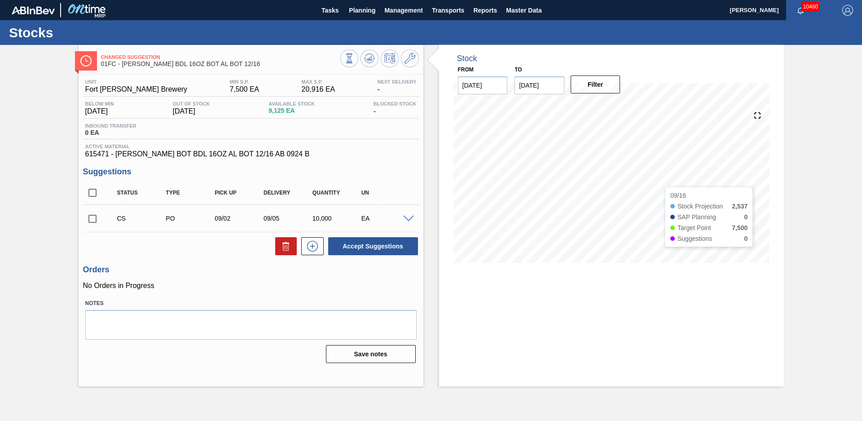
click at [836, 178] on div "Changed Suggestion 01FC - [PERSON_NAME] BDL 16OZ BOT AL BOT 12/16 Unit Fort [PE…" at bounding box center [431, 215] width 862 height 341
click at [800, 215] on div "Changed Suggestion 01FC - [PERSON_NAME] BDL 16OZ BOT AL BOT 12/16 Unit Fort [PE…" at bounding box center [431, 215] width 862 height 341
click at [104, 222] on span at bounding box center [108, 218] width 13 height 18
click at [93, 219] on input "checkbox" at bounding box center [92, 218] width 19 height 19
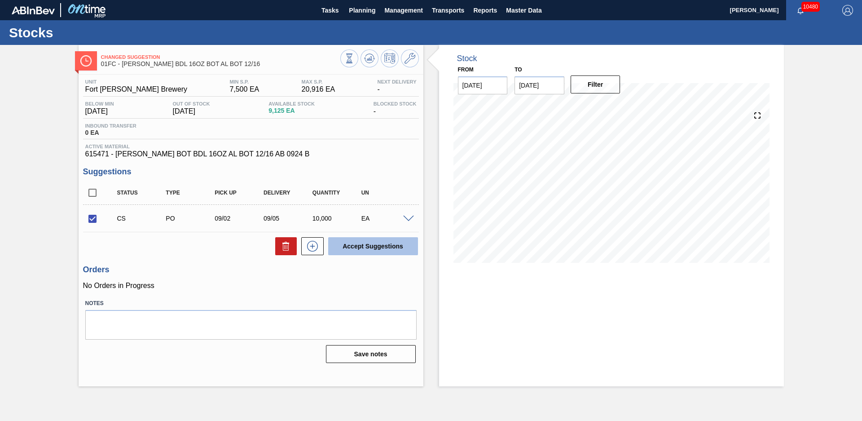
click at [368, 253] on button "Accept Suggestions" at bounding box center [373, 246] width 90 height 18
checkbox input "false"
click at [433, 252] on div "Stock From [DATE] to [DATE] Filter 09/12 Stock Projection 2,537 SAP Planning 0 …" at bounding box center [603, 215] width 361 height 341
click at [369, 9] on span "Planning" at bounding box center [362, 10] width 26 height 11
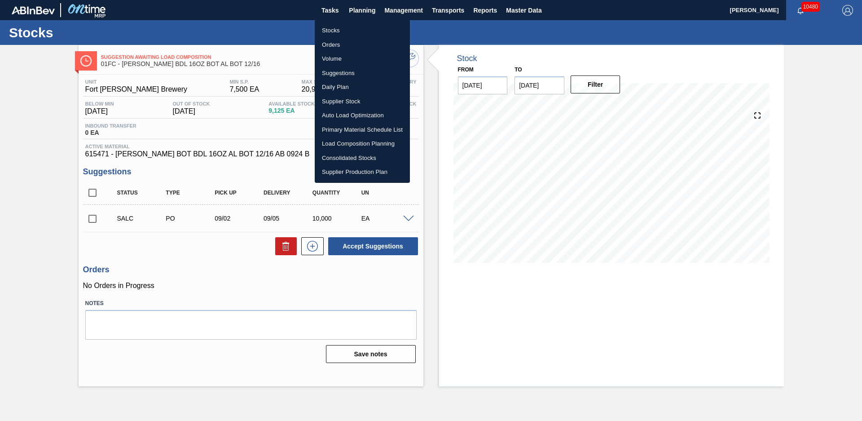
drag, startPoint x: 323, startPoint y: 30, endPoint x: 29, endPoint y: 89, distance: 300.0
click at [323, 30] on li "Stocks" at bounding box center [362, 30] width 95 height 14
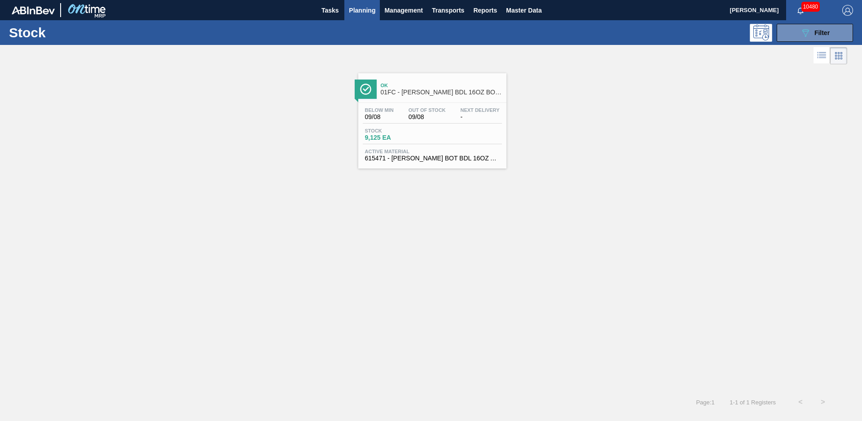
click at [326, 251] on div "Ok 01FC - [PERSON_NAME] BDL 16OZ BOT AL BOT 12/16 Below Min 09/08 Out Of Stock …" at bounding box center [431, 228] width 862 height 324
click at [685, 99] on div "Ok 01FC - [PERSON_NAME] BDL 16OZ BOT AL BOT 12/16 Below Min 09/08 Out Of Stock …" at bounding box center [431, 117] width 862 height 102
click at [817, 40] on button "089F7B8B-B2A5-4AFE-B5C0-19BA573D28AC Filter" at bounding box center [815, 33] width 76 height 18
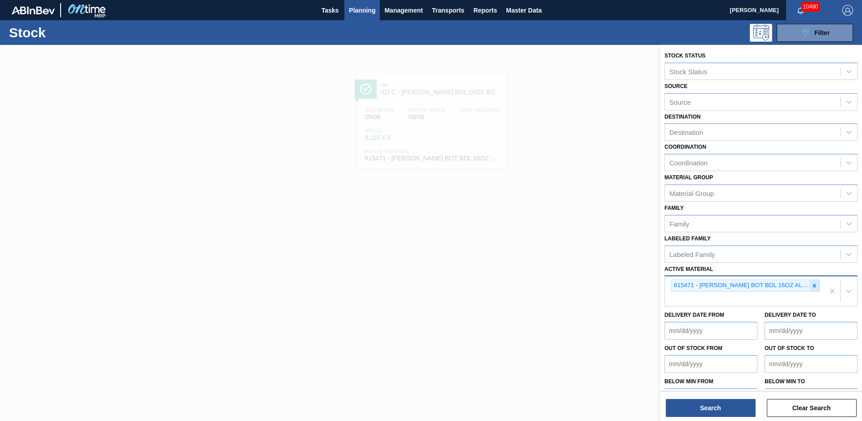
click at [811, 285] on icon at bounding box center [814, 285] width 6 height 6
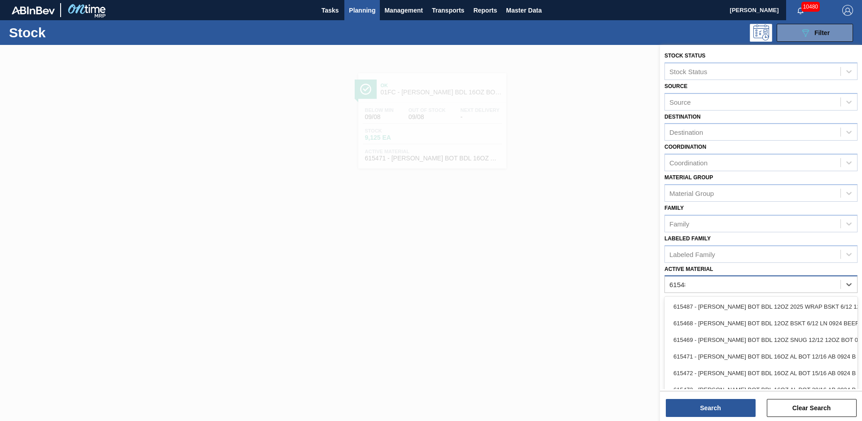
type Material "615488"
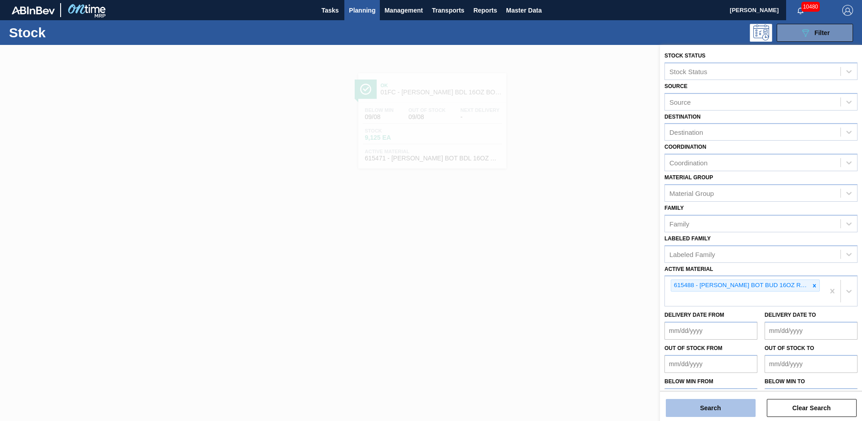
click at [704, 405] on button "Search" at bounding box center [711, 408] width 90 height 18
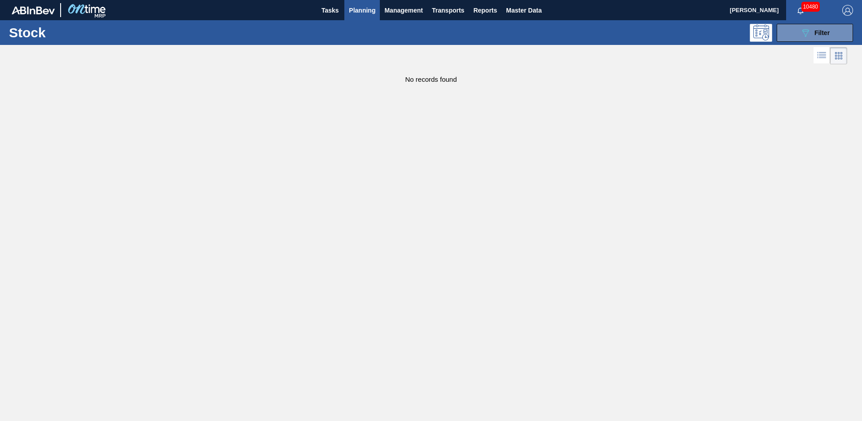
click at [426, 118] on main "Tasks Planning Management Transports Reports Master Data [PERSON_NAME] 10480 Ma…" at bounding box center [431, 210] width 862 height 421
click at [824, 35] on span "Filter" at bounding box center [821, 32] width 15 height 7
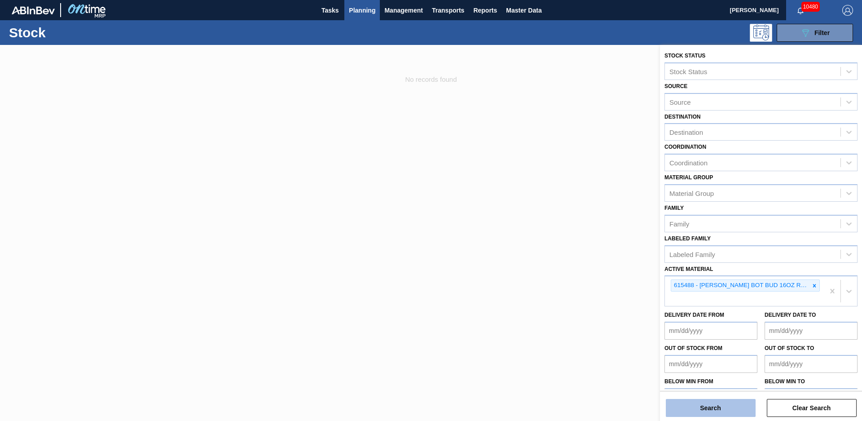
click at [699, 407] on button "Search" at bounding box center [711, 408] width 90 height 18
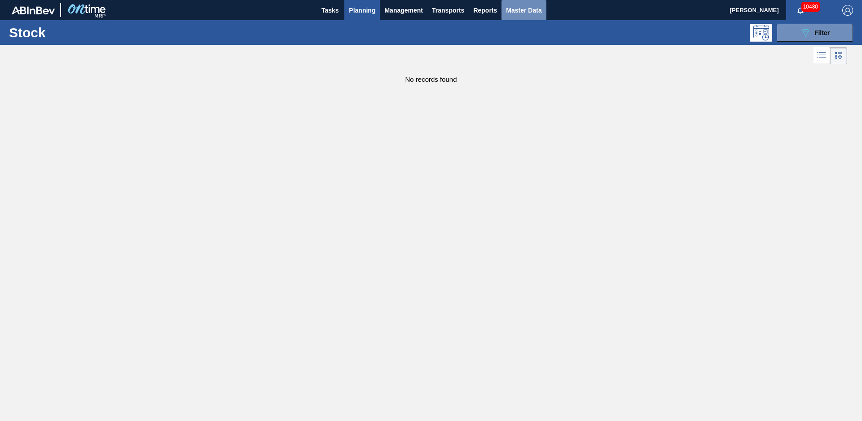
click at [534, 9] on span "Master Data" at bounding box center [523, 10] width 35 height 11
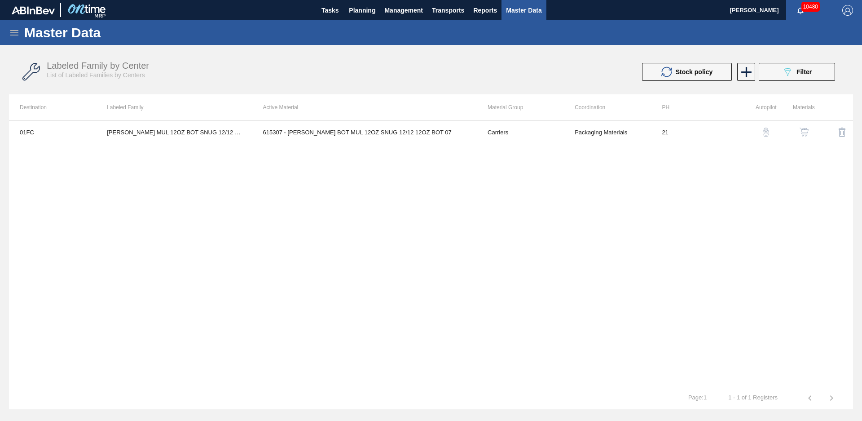
click at [373, 284] on div "01FC [PERSON_NAME] MUL 12OZ BOT SNUG 12/12 12OZ BOT AQUEOUS COATING 615307 - [P…" at bounding box center [431, 253] width 844 height 266
click at [226, 192] on div "01FC [PERSON_NAME] MUL 12OZ BOT SNUG 12/12 12OZ BOT AQUEOUS COATING 615307 - [P…" at bounding box center [431, 253] width 844 height 266
click at [11, 32] on icon at bounding box center [14, 32] width 11 height 11
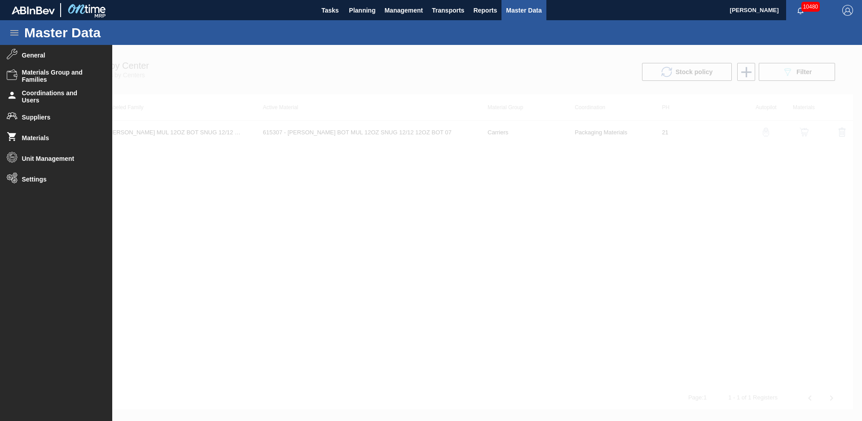
click at [11, 32] on icon at bounding box center [14, 32] width 11 height 11
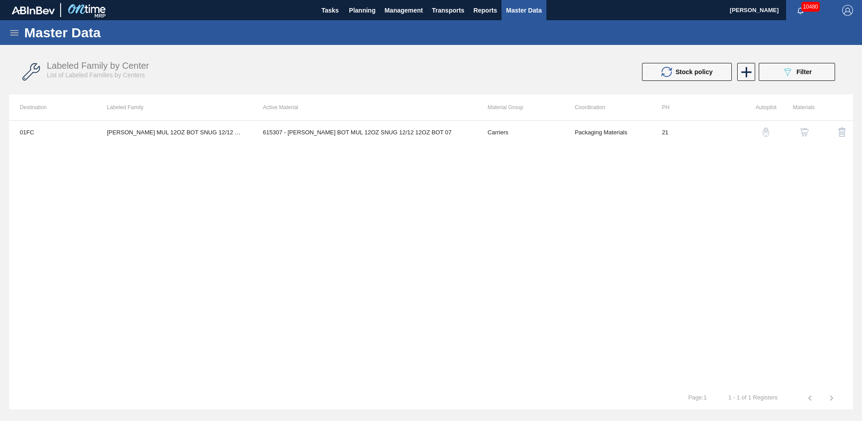
click at [589, 196] on div "01FC [PERSON_NAME] MUL 12OZ BOT SNUG 12/12 12OZ BOT AQUEOUS COATING 615307 - [P…" at bounding box center [431, 253] width 844 height 266
click at [453, 75] on div "Stock policy 089F7B8B-B2A5-4AFE-B5C0-19BA573D28AC Filter" at bounding box center [640, 72] width 400 height 18
click at [407, 294] on div "01FC [PERSON_NAME] MUL 12OZ BOT SNUG 12/12 12OZ BOT AQUEOUS COATING 615307 - [P…" at bounding box center [431, 253] width 844 height 266
click at [284, 271] on div "01FC [PERSON_NAME] MUL 12OZ BOT SNUG 12/12 12OZ BOT AQUEOUS COATING 615307 - [P…" at bounding box center [431, 253] width 844 height 266
click at [206, 206] on div "01FC [PERSON_NAME] MUL 12OZ BOT SNUG 12/12 12OZ BOT AQUEOUS COATING 615307 - [P…" at bounding box center [431, 253] width 844 height 266
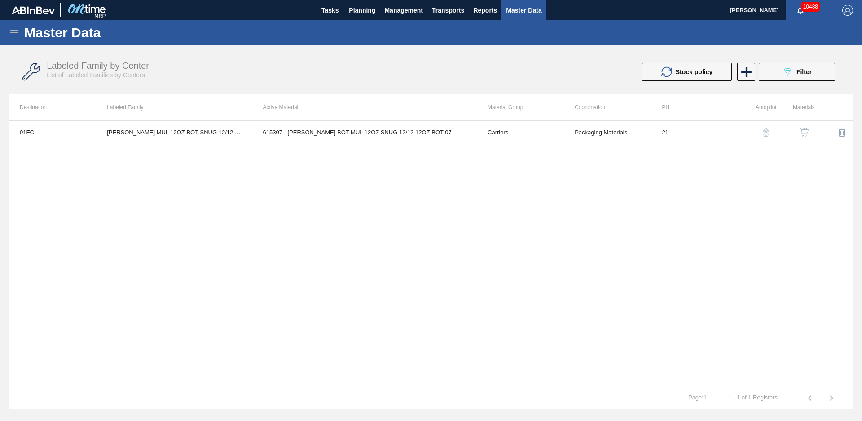
drag, startPoint x: 332, startPoint y: 229, endPoint x: 229, endPoint y: 186, distance: 111.3
click at [331, 229] on div "01FC [PERSON_NAME] MUL 12OZ BOT SNUG 12/12 12OZ BOT AQUEOUS COATING 615307 - [P…" at bounding box center [431, 253] width 844 height 266
click at [13, 31] on icon at bounding box center [14, 32] width 11 height 11
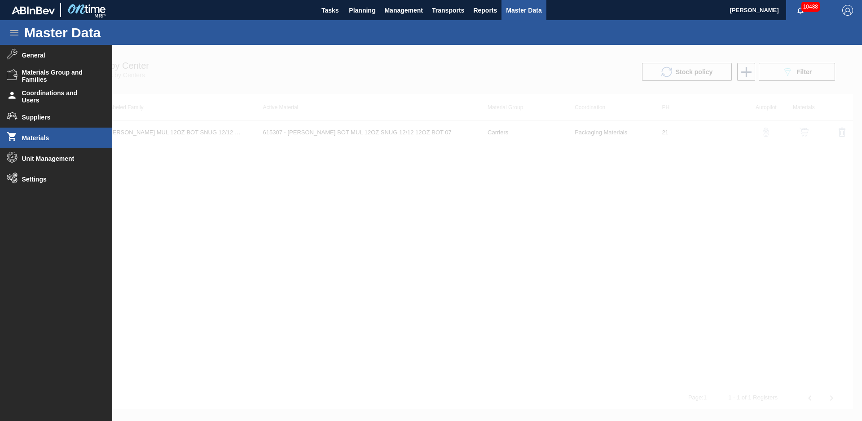
click at [51, 135] on span "Materials" at bounding box center [59, 137] width 74 height 7
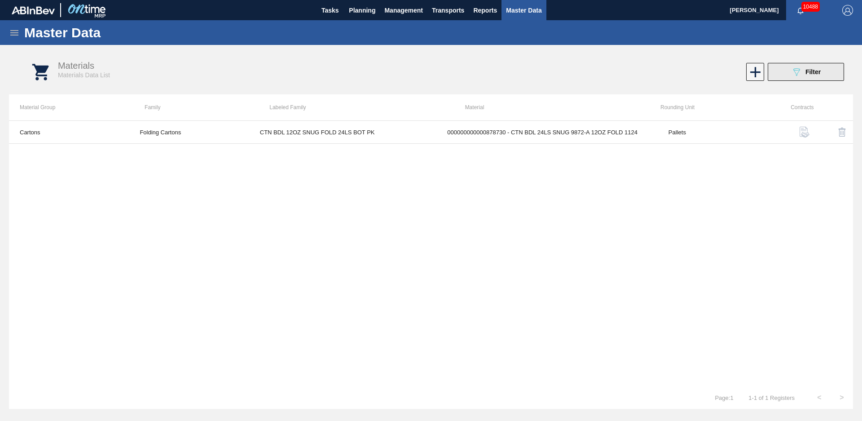
click at [812, 64] on button "089F7B8B-B2A5-4AFE-B5C0-19BA573D28AC Filter" at bounding box center [806, 72] width 76 height 18
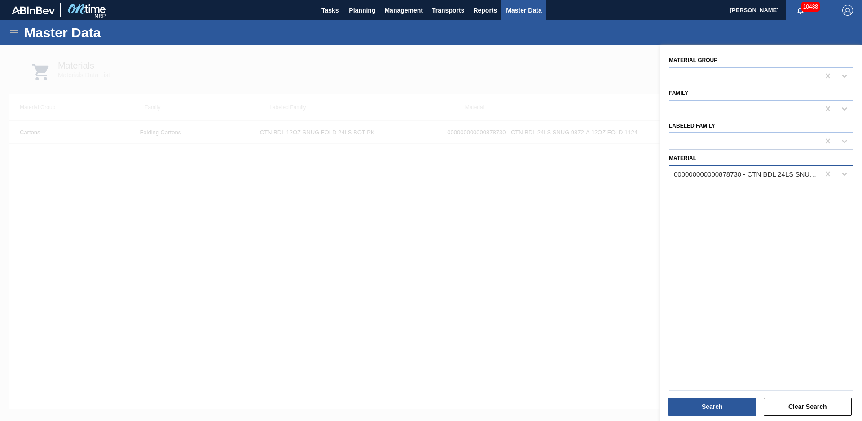
click at [710, 173] on div "000000000000878730 - CTN BDL 24LS SNUG 9872-A 12OZ FOLD 1124" at bounding box center [747, 174] width 147 height 8
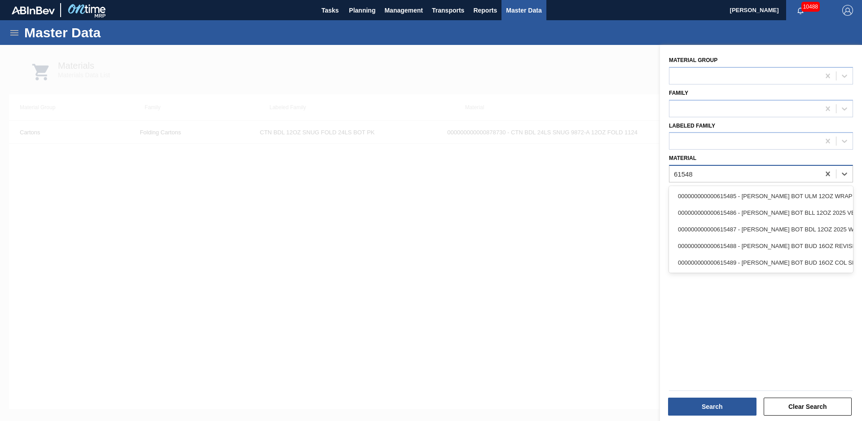
type input "615488"
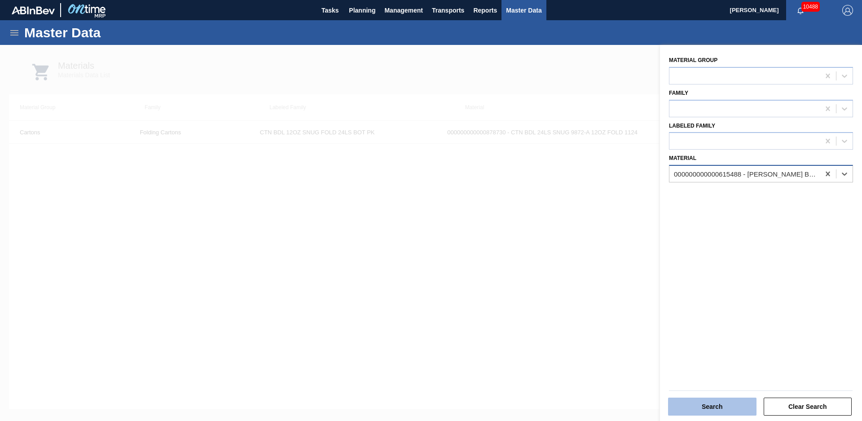
click at [723, 410] on button "Search" at bounding box center [712, 406] width 88 height 18
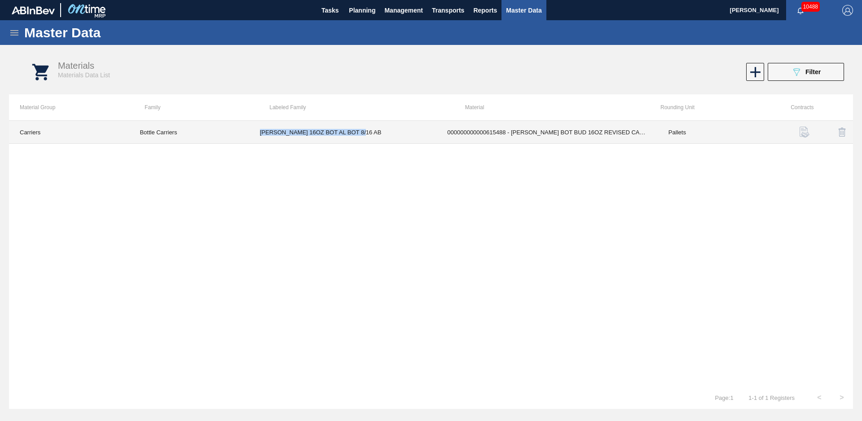
copy td "[PERSON_NAME] 16OZ BOT AL BOT 8/16 AB"
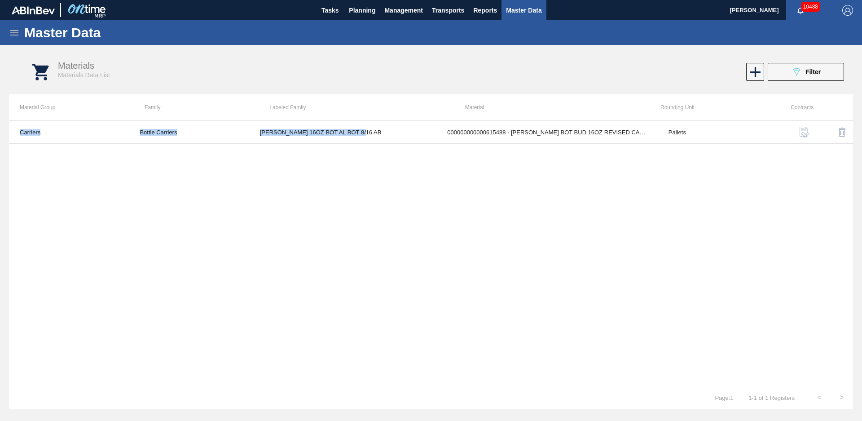
drag, startPoint x: 371, startPoint y: 133, endPoint x: 249, endPoint y: 154, distance: 123.5
click at [249, 154] on div "Carriers Bottle Carriers [PERSON_NAME] 16OZ BOT AL BOT 8/16 AB 0000000000006154…" at bounding box center [431, 253] width 844 height 266
drag, startPoint x: 249, startPoint y: 154, endPoint x: 161, endPoint y: 179, distance: 91.8
click at [161, 179] on div "Carriers Bottle Carriers [PERSON_NAME] 16OZ BOT AL BOT 8/16 AB 0000000000006154…" at bounding box center [431, 253] width 844 height 266
click at [51, 202] on div "Carriers Bottle Carriers [PERSON_NAME] 16OZ BOT AL BOT 8/16 AB 0000000000006154…" at bounding box center [431, 253] width 844 height 266
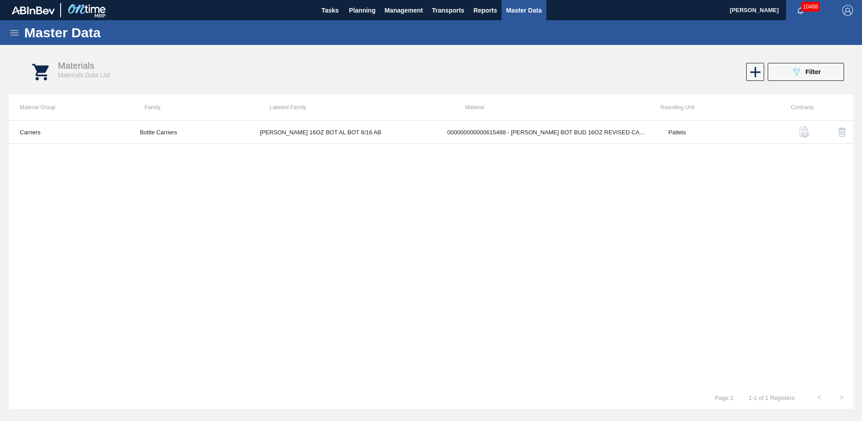
click at [13, 35] on icon at bounding box center [14, 32] width 8 height 5
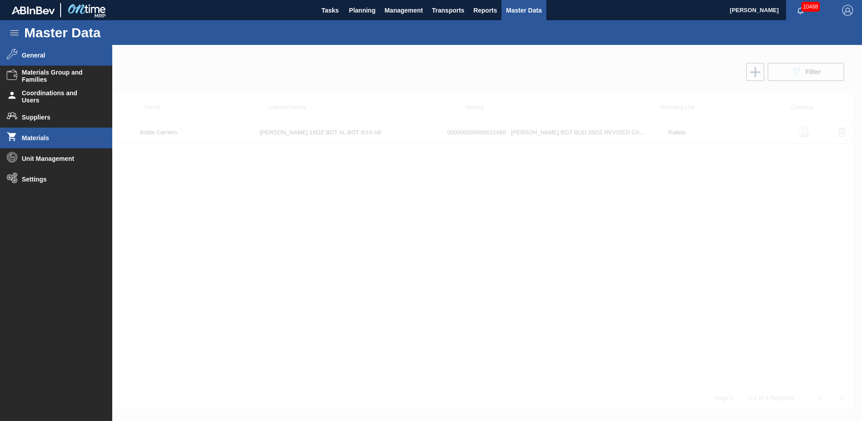
click at [46, 56] on span "General" at bounding box center [59, 55] width 74 height 7
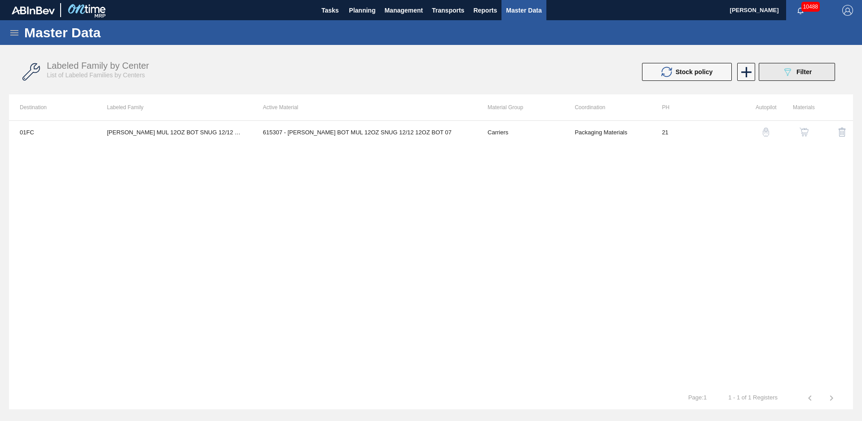
click at [817, 75] on button "089F7B8B-B2A5-4AFE-B5C0-19BA573D28AC Filter" at bounding box center [797, 72] width 76 height 18
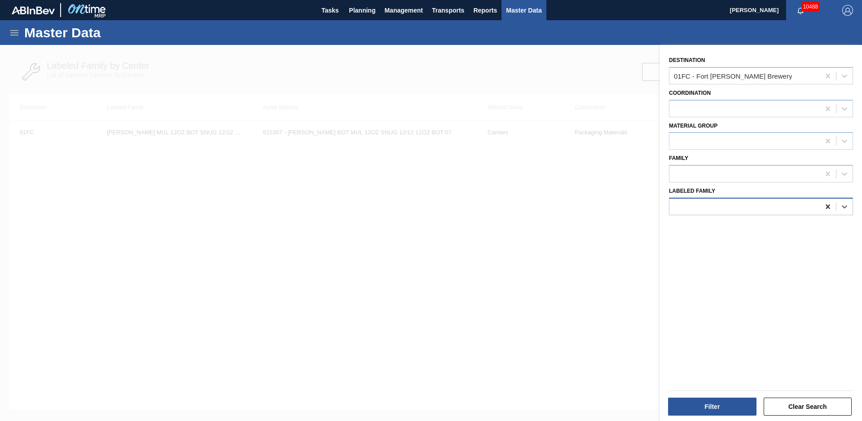
click at [826, 206] on icon at bounding box center [827, 206] width 9 height 9
paste Family "[PERSON_NAME] 16OZ BOT AL BOT 8/16 AB"
type Family "[PERSON_NAME] 16OZ BOT AL BOT 8/16 AB"
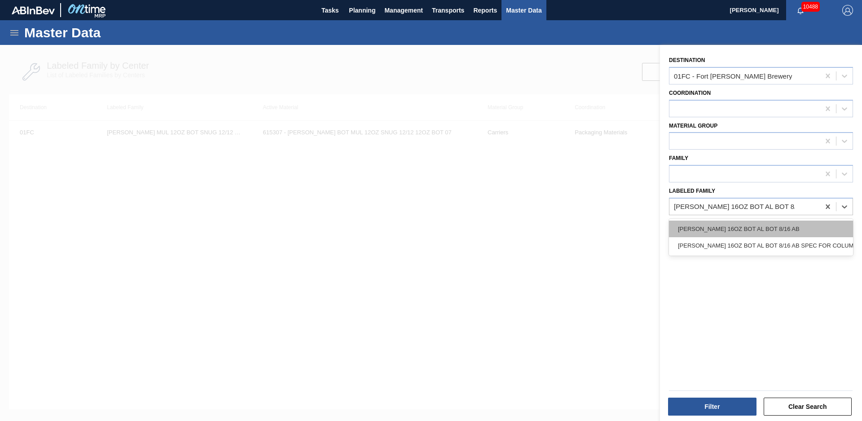
click at [743, 227] on div "[PERSON_NAME] 16OZ BOT AL BOT 8/16 AB" at bounding box center [761, 228] width 184 height 17
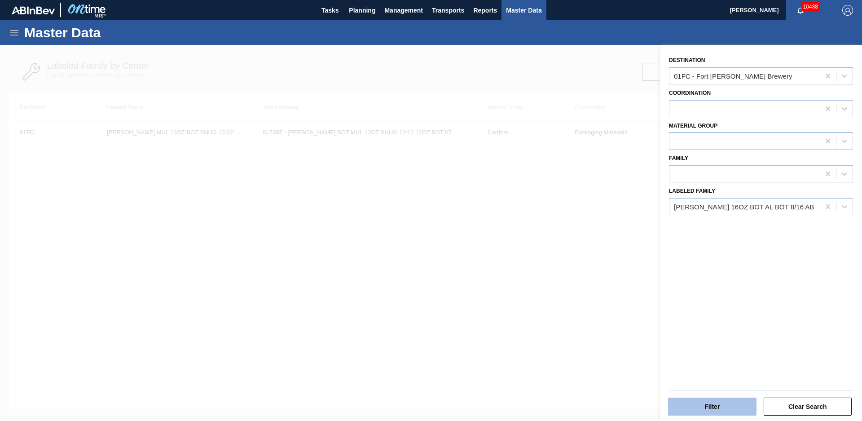
click at [721, 409] on button "Filter" at bounding box center [712, 406] width 88 height 18
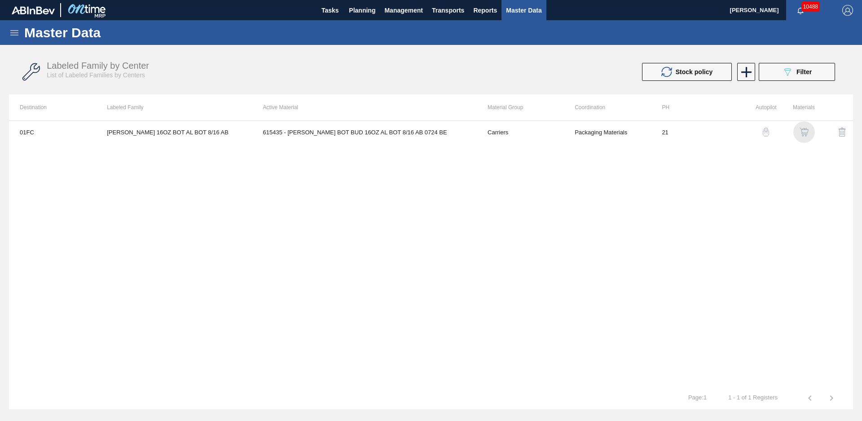
click at [805, 129] on img "button" at bounding box center [804, 132] width 9 height 9
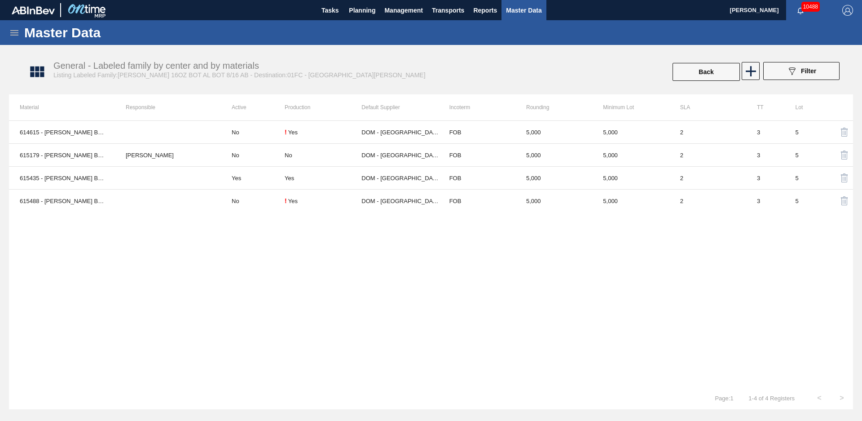
click at [226, 243] on div "614615 - [PERSON_NAME] BOT BUD 16OZ AL BOT 8/16 AB 1220 BE No ! Yes DOM - [GEOG…" at bounding box center [431, 253] width 844 height 266
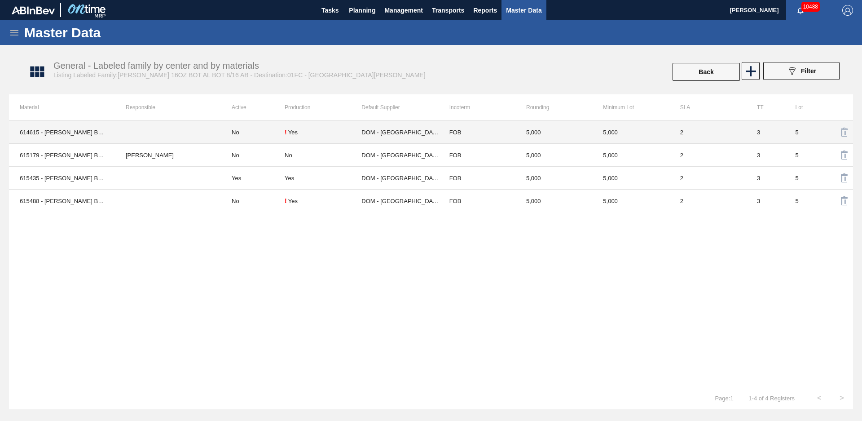
click at [181, 130] on td at bounding box center [168, 132] width 106 height 23
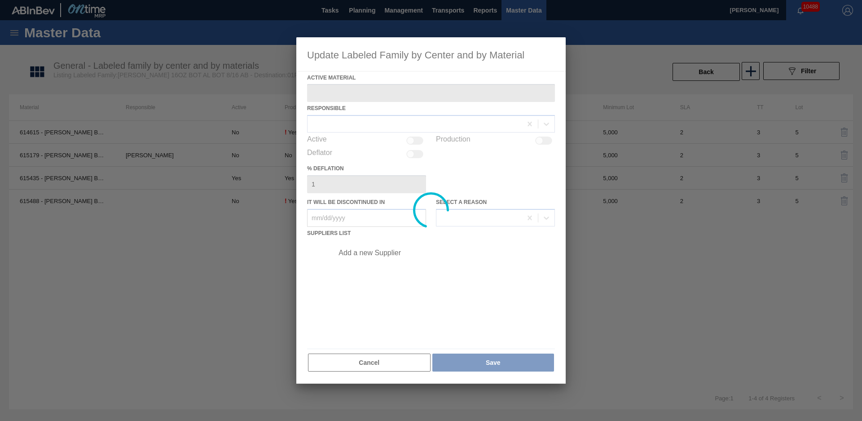
type Material "614615 - [PERSON_NAME] BOT BUD 16OZ AL BOT 8/16 AB 1220 BE"
checkbox input "true"
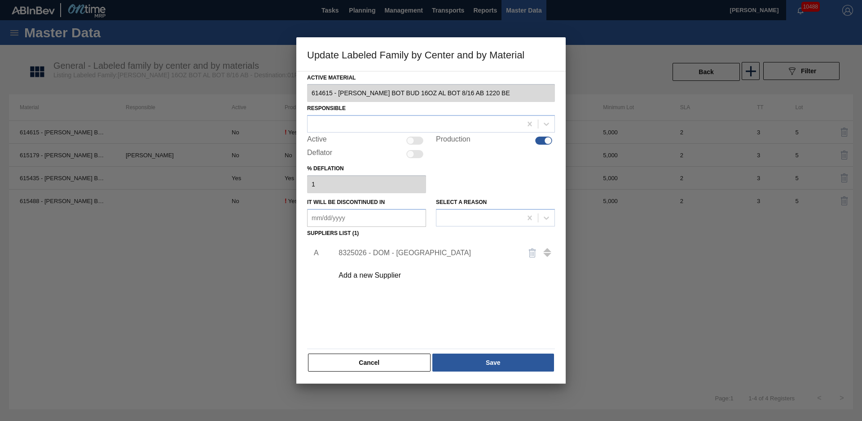
click at [214, 299] on div at bounding box center [431, 210] width 862 height 421
click at [353, 359] on button "Cancel" at bounding box center [369, 362] width 123 height 18
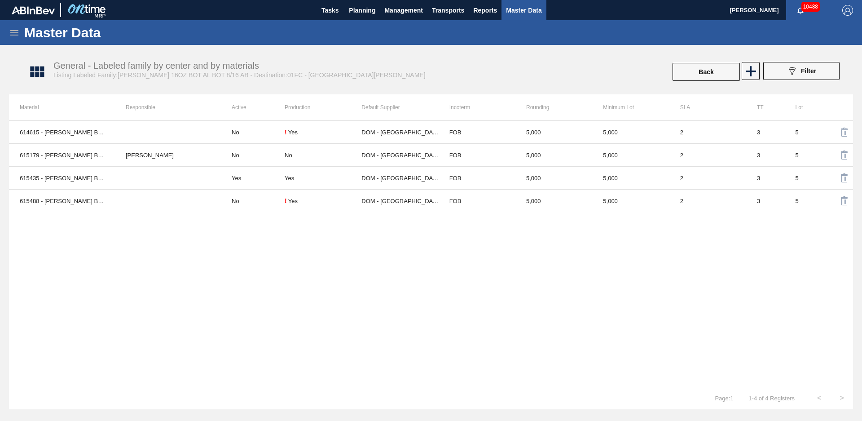
click at [210, 321] on div "614615 - [PERSON_NAME] BOT BUD 16OZ AL BOT 8/16 AB 1220 BE No ! Yes DOM - [GEOG…" at bounding box center [431, 253] width 844 height 266
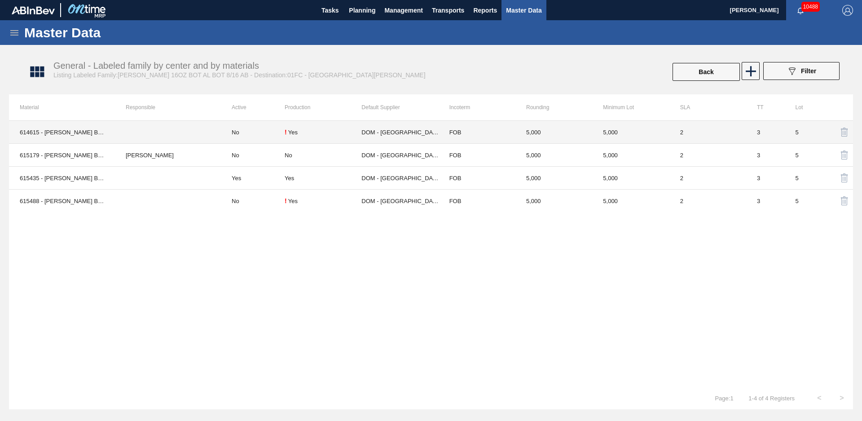
click at [302, 129] on div "! Yes" at bounding box center [323, 131] width 77 height 7
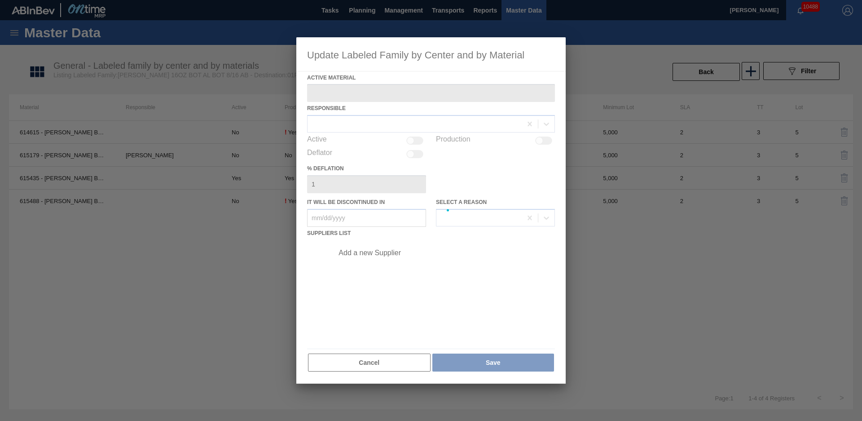
type Material "614615 - [PERSON_NAME] BOT BUD 16OZ AL BOT 8/16 AB 1220 BE"
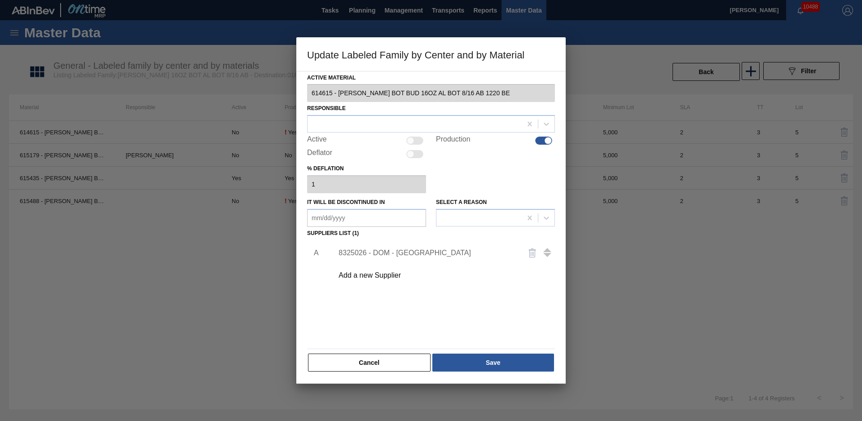
click at [541, 142] on div at bounding box center [543, 140] width 17 height 8
checkbox input "false"
click at [454, 362] on button "Save" at bounding box center [493, 362] width 122 height 18
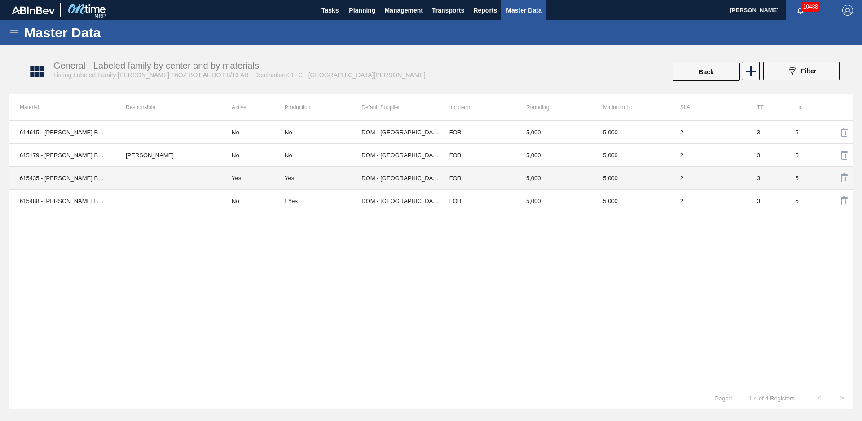
click at [253, 176] on td "Yes" at bounding box center [253, 178] width 64 height 23
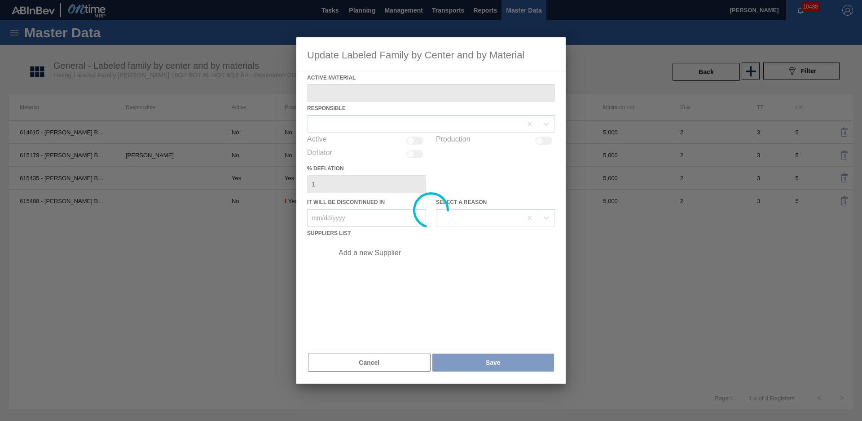
type Material "615435 - [PERSON_NAME] BOT BUD 16OZ AL BOT 8/16 AB 0724 BE"
checkbox input "true"
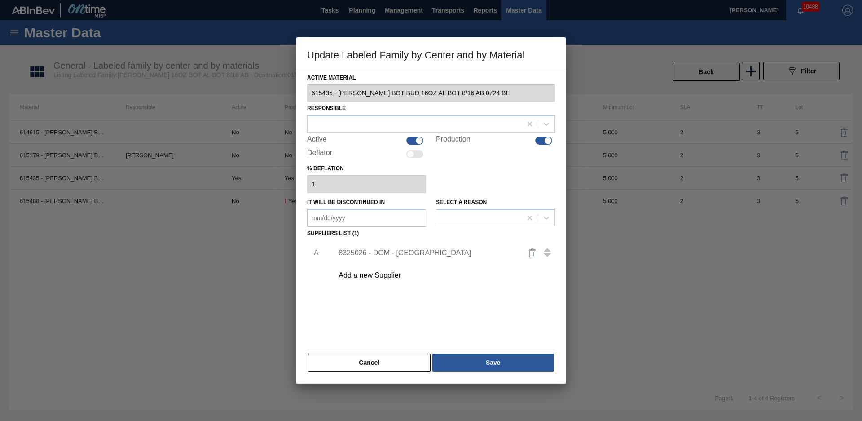
click at [412, 137] on div at bounding box center [414, 140] width 17 height 8
checkbox input "false"
click at [546, 141] on div at bounding box center [549, 141] width 8 height 8
checkbox input "false"
click at [479, 364] on button "Save" at bounding box center [493, 362] width 122 height 18
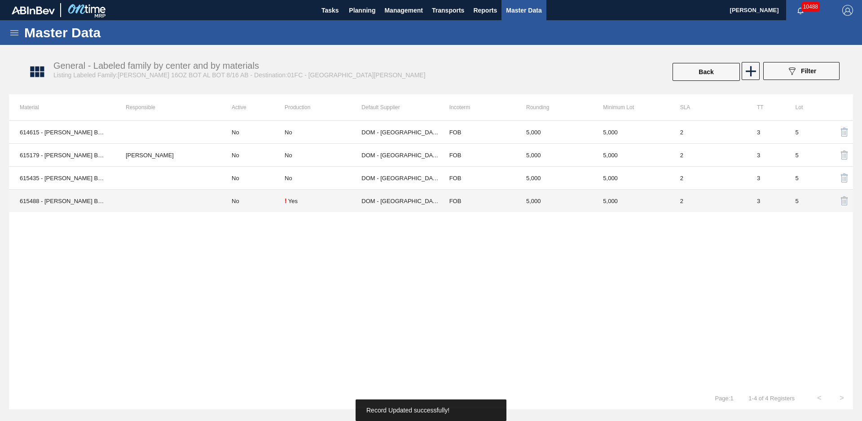
click at [213, 206] on td at bounding box center [168, 200] width 106 height 23
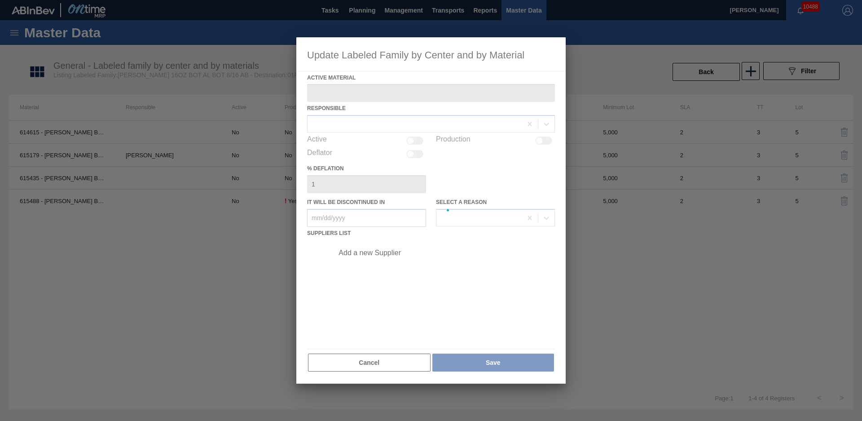
type Material "615488 - [PERSON_NAME] BOT BUD 16OZ REVISED CALLOUT AL BOT"
checkbox input "true"
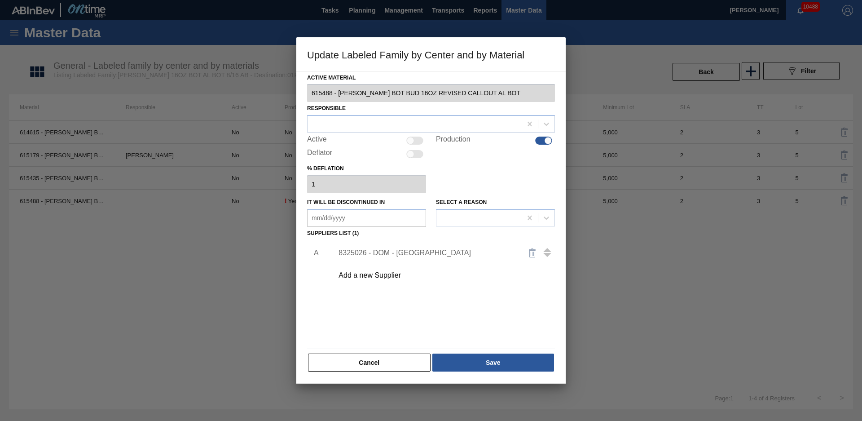
click at [417, 144] on div at bounding box center [414, 140] width 17 height 8
checkbox input "true"
click at [481, 366] on button "Save" at bounding box center [493, 362] width 122 height 18
click at [414, 114] on div "Responsible" at bounding box center [431, 117] width 248 height 31
click at [413, 121] on div at bounding box center [415, 124] width 214 height 13
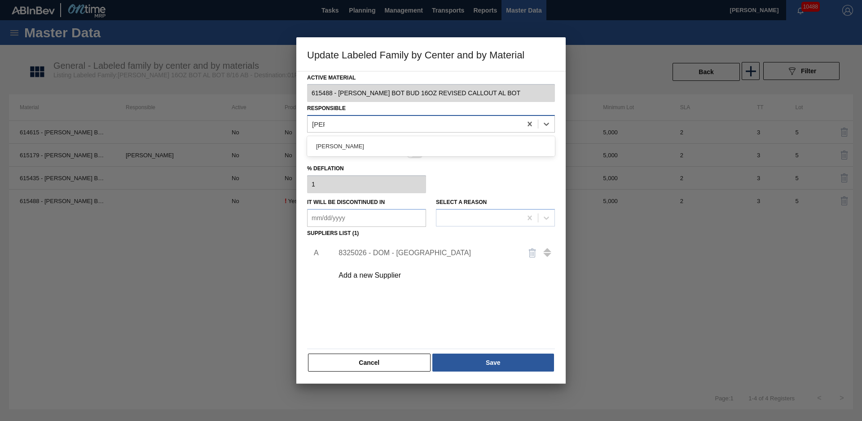
type input "[PERSON_NAME]"
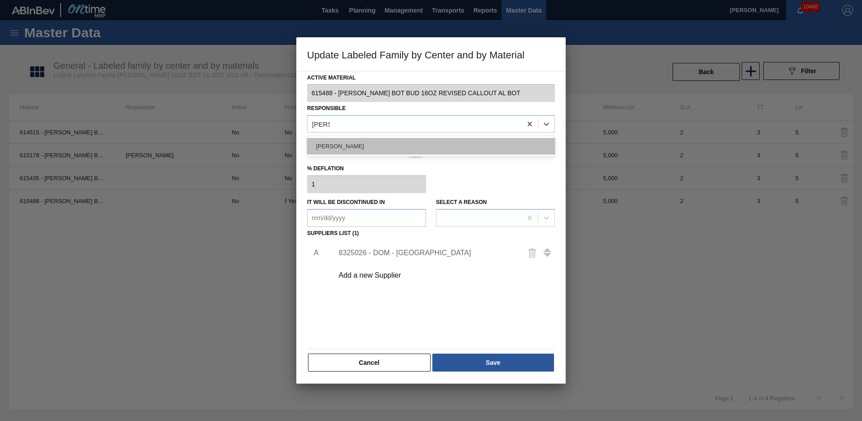
click at [406, 151] on div "[PERSON_NAME]" at bounding box center [431, 146] width 248 height 17
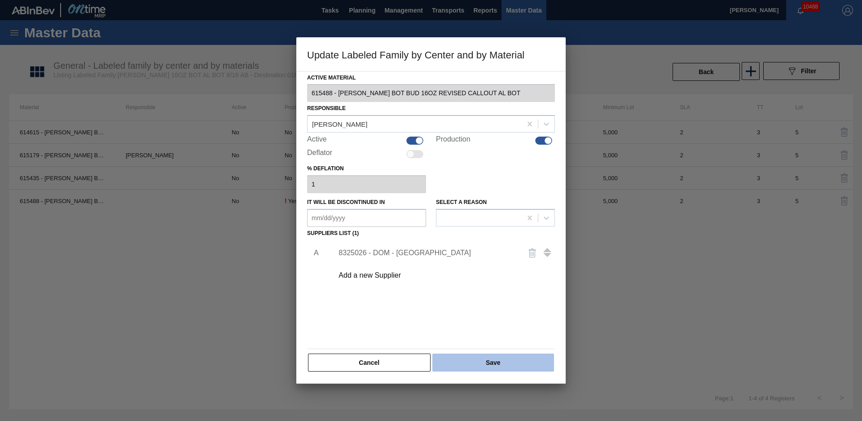
click at [468, 368] on button "Save" at bounding box center [493, 362] width 122 height 18
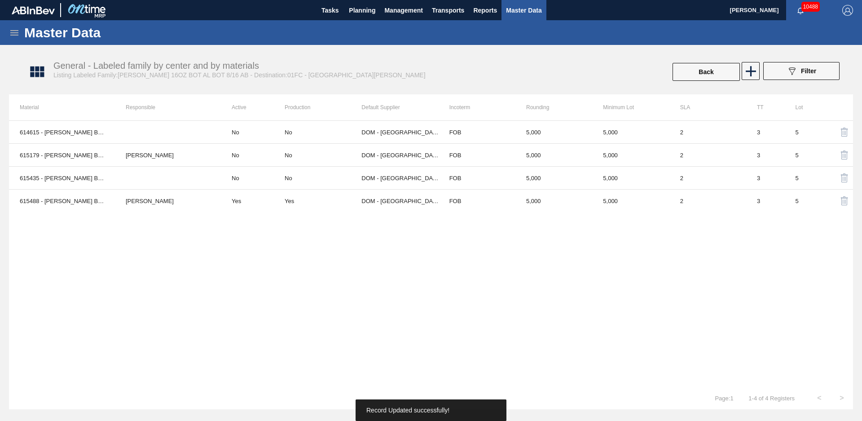
click at [230, 268] on div "614615 - [PERSON_NAME] BOT BUD 16OZ AL BOT 8/16 AB 1220 BE No No DOM - [GEOGRAP…" at bounding box center [431, 253] width 844 height 266
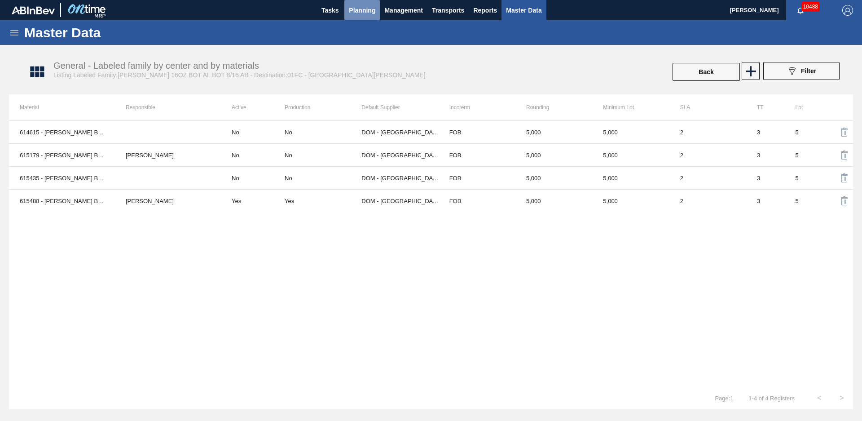
click at [359, 9] on span "Planning" at bounding box center [362, 10] width 26 height 11
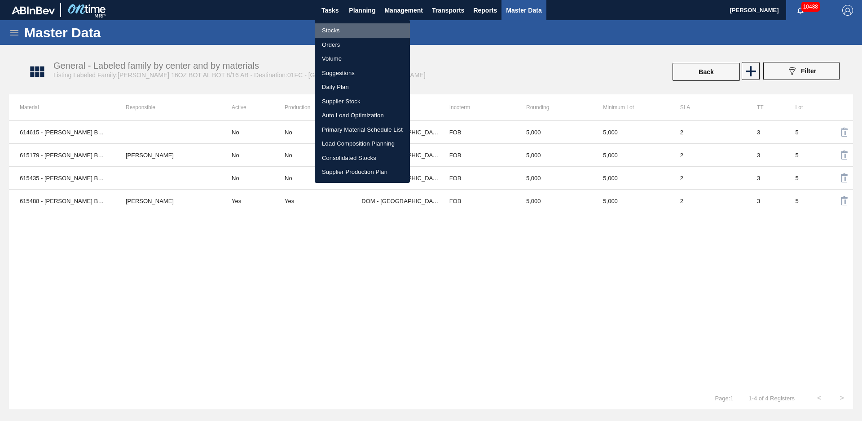
click at [329, 33] on li "Stocks" at bounding box center [362, 30] width 95 height 14
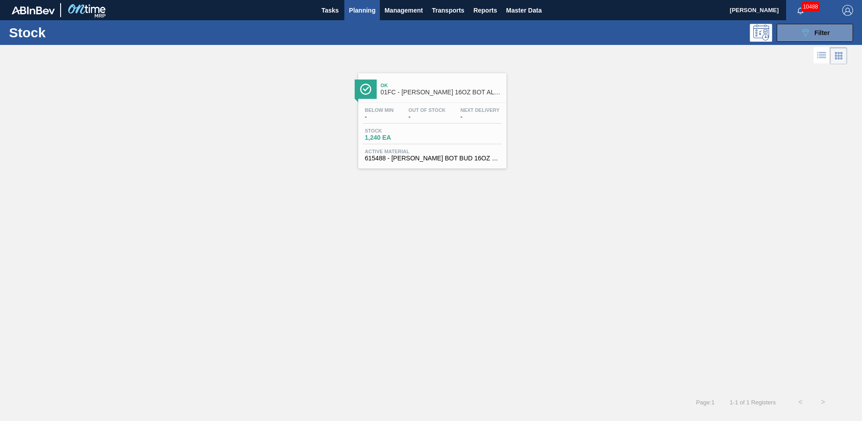
click at [445, 83] on span "Ok" at bounding box center [441, 85] width 121 height 5
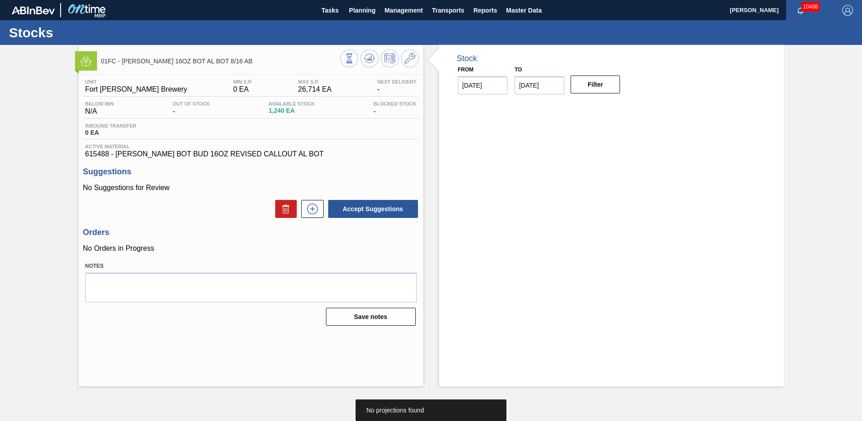
click at [427, 154] on div "Stock From [DATE] to [DATE] Filter" at bounding box center [603, 215] width 361 height 341
click at [429, 145] on div "Stock From [DATE] to [DATE] Filter" at bounding box center [603, 215] width 361 height 341
click at [371, 58] on g at bounding box center [369, 58] width 11 height 9
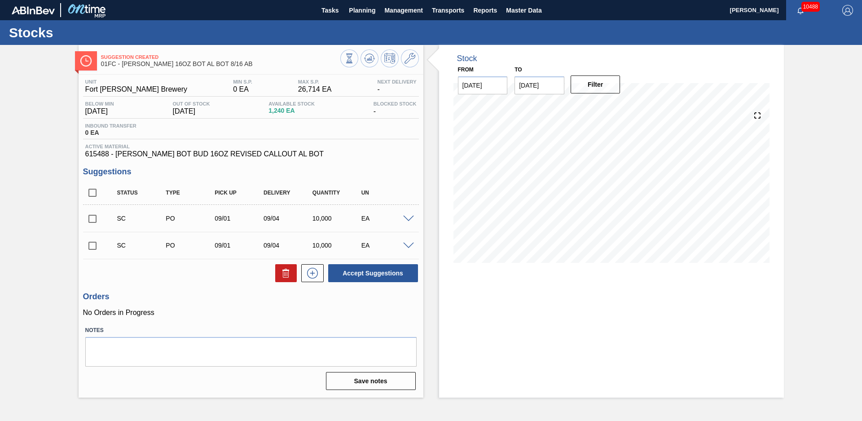
click at [431, 176] on div "Stock From [DATE] to [DATE] Filter" at bounding box center [603, 221] width 361 height 352
click at [368, 57] on icon at bounding box center [369, 58] width 11 height 11
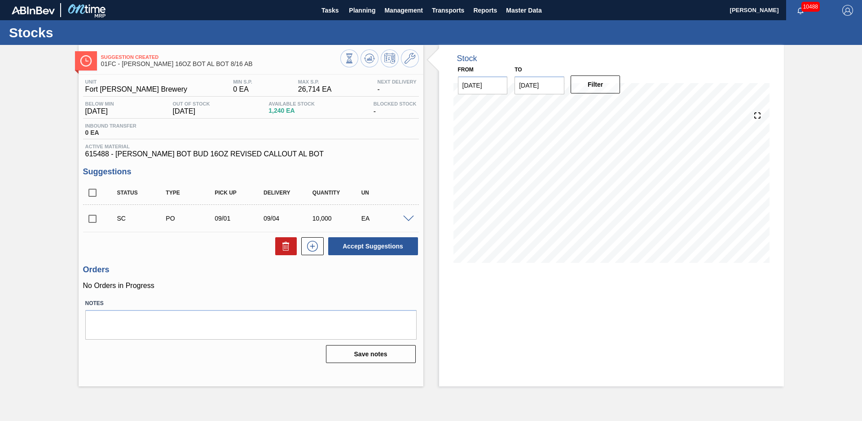
click at [435, 169] on div "Stock From [DATE] to [DATE] Filter" at bounding box center [603, 215] width 361 height 341
click at [90, 218] on input "checkbox" at bounding box center [92, 218] width 19 height 19
click at [399, 240] on button "Accept Suggestions" at bounding box center [373, 246] width 90 height 18
checkbox input "false"
